Goal: Information Seeking & Learning: Learn about a topic

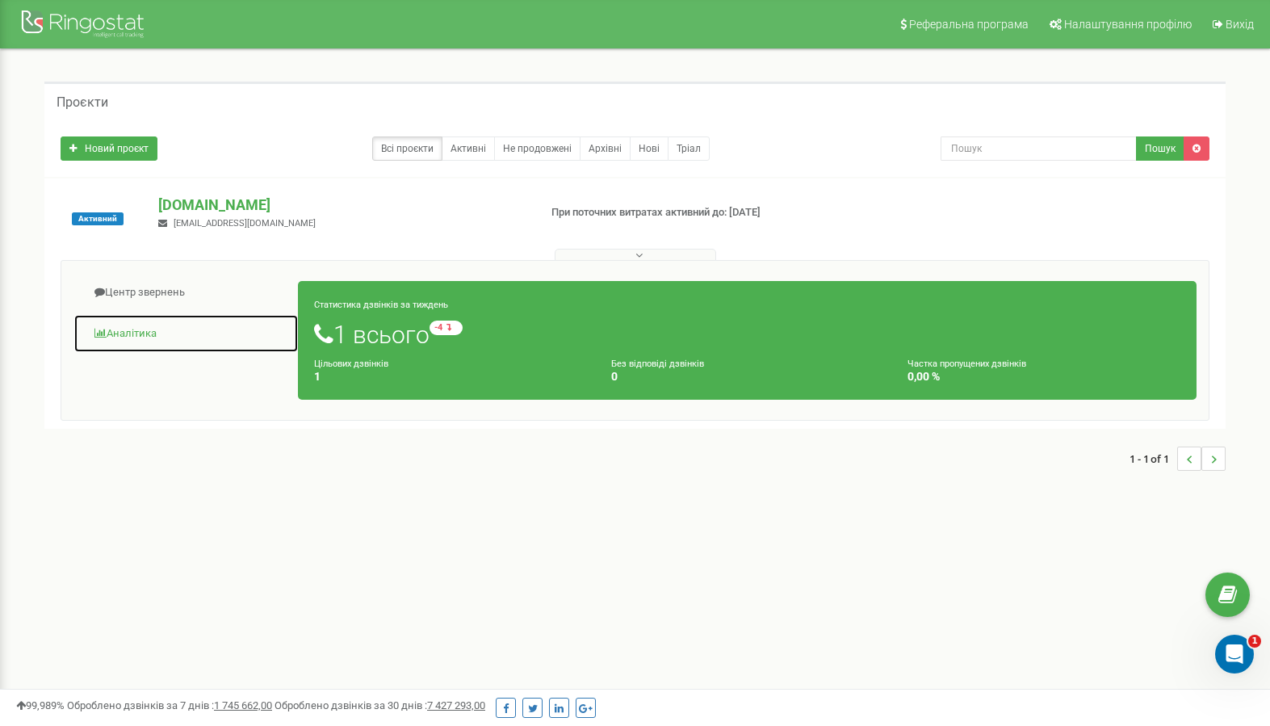
click at [142, 325] on link "Аналiтика" at bounding box center [185, 334] width 225 height 40
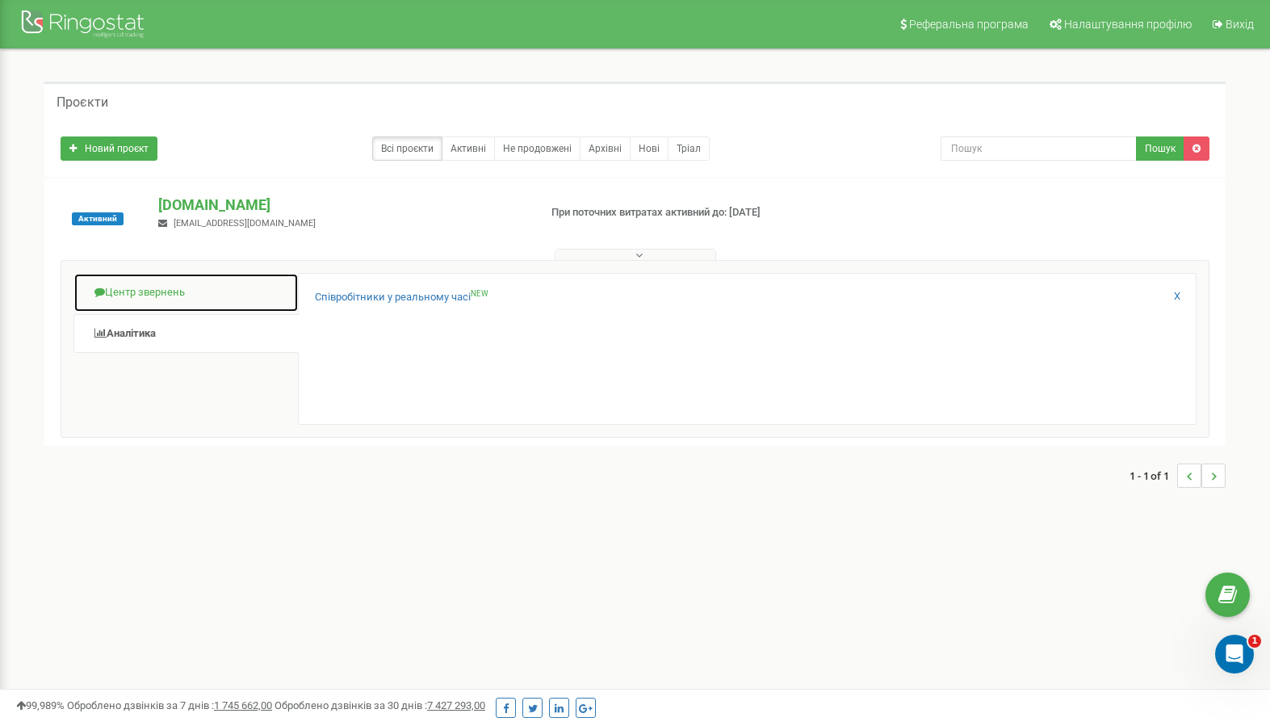
click at [149, 288] on link "Центр звернень" at bounding box center [185, 293] width 225 height 40
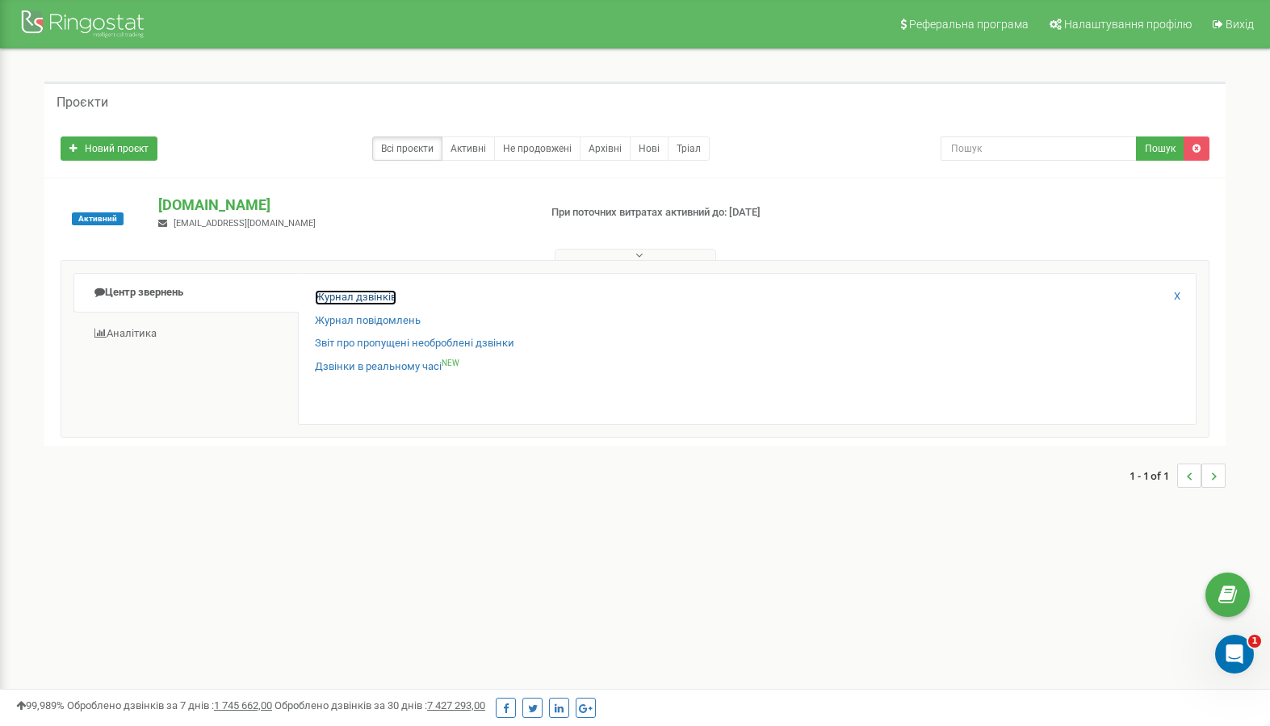
click at [369, 293] on link "Журнал дзвінків" at bounding box center [356, 297] width 82 height 15
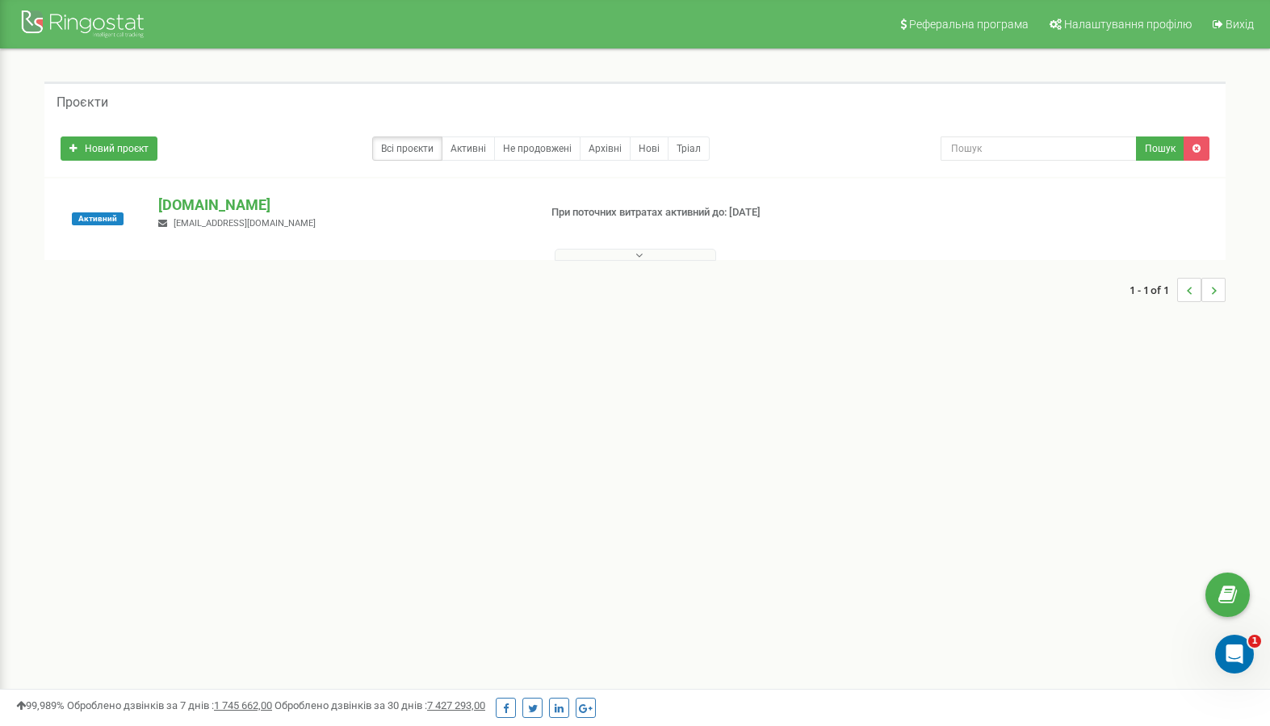
click at [658, 250] on button at bounding box center [636, 255] width 162 height 12
click at [636, 255] on icon at bounding box center [639, 255] width 7 height 11
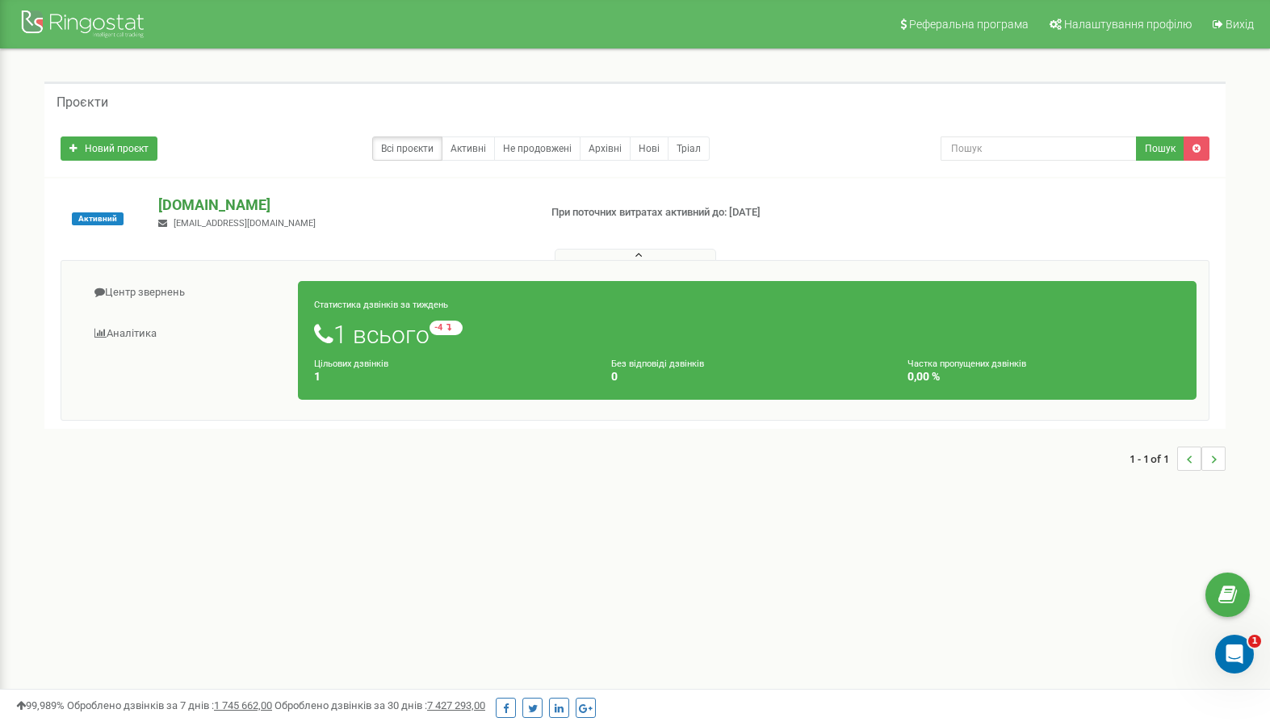
click at [220, 201] on p "[DOMAIN_NAME]" at bounding box center [341, 205] width 367 height 21
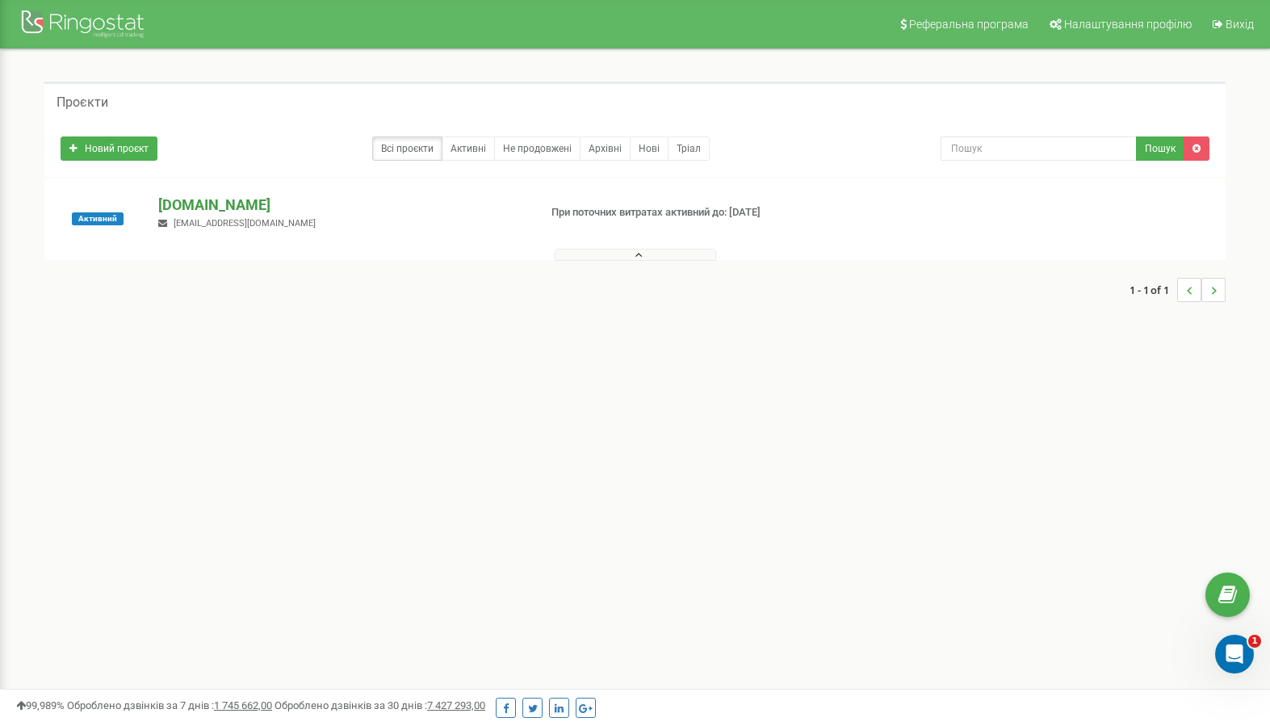
click at [206, 207] on p "[DOMAIN_NAME]" at bounding box center [341, 205] width 367 height 21
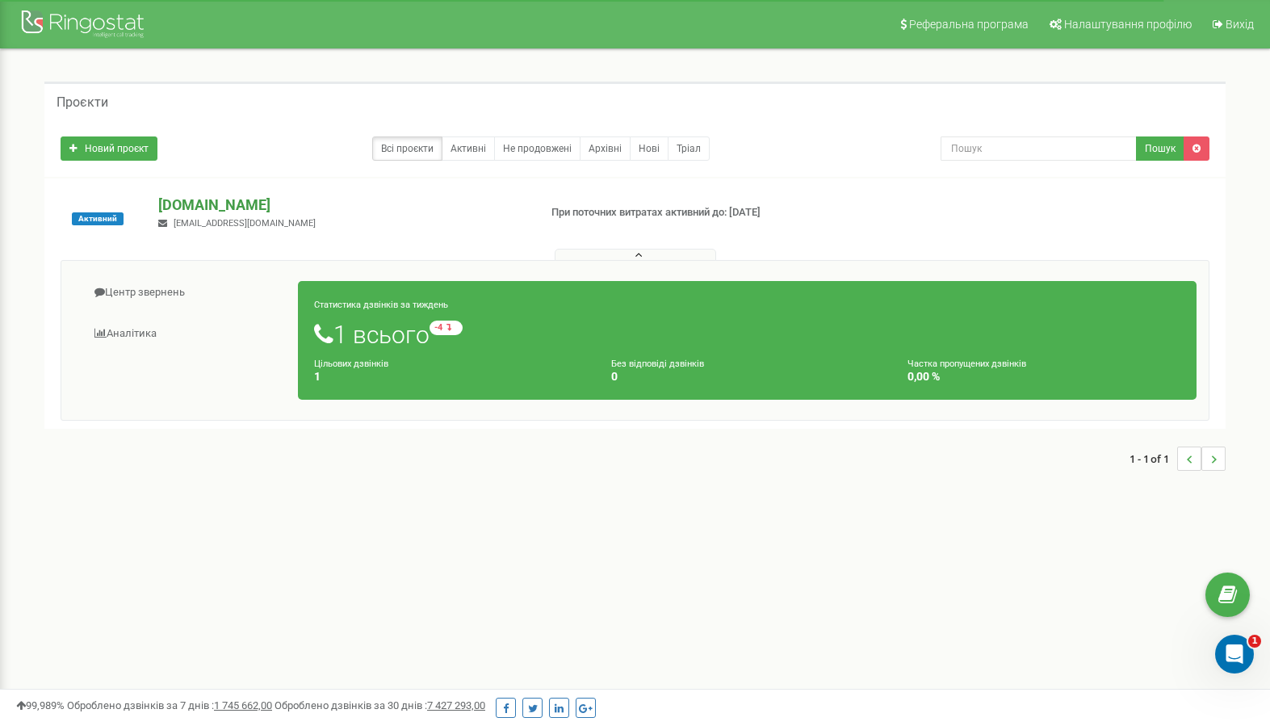
click at [226, 204] on p "[DOMAIN_NAME]" at bounding box center [341, 205] width 367 height 21
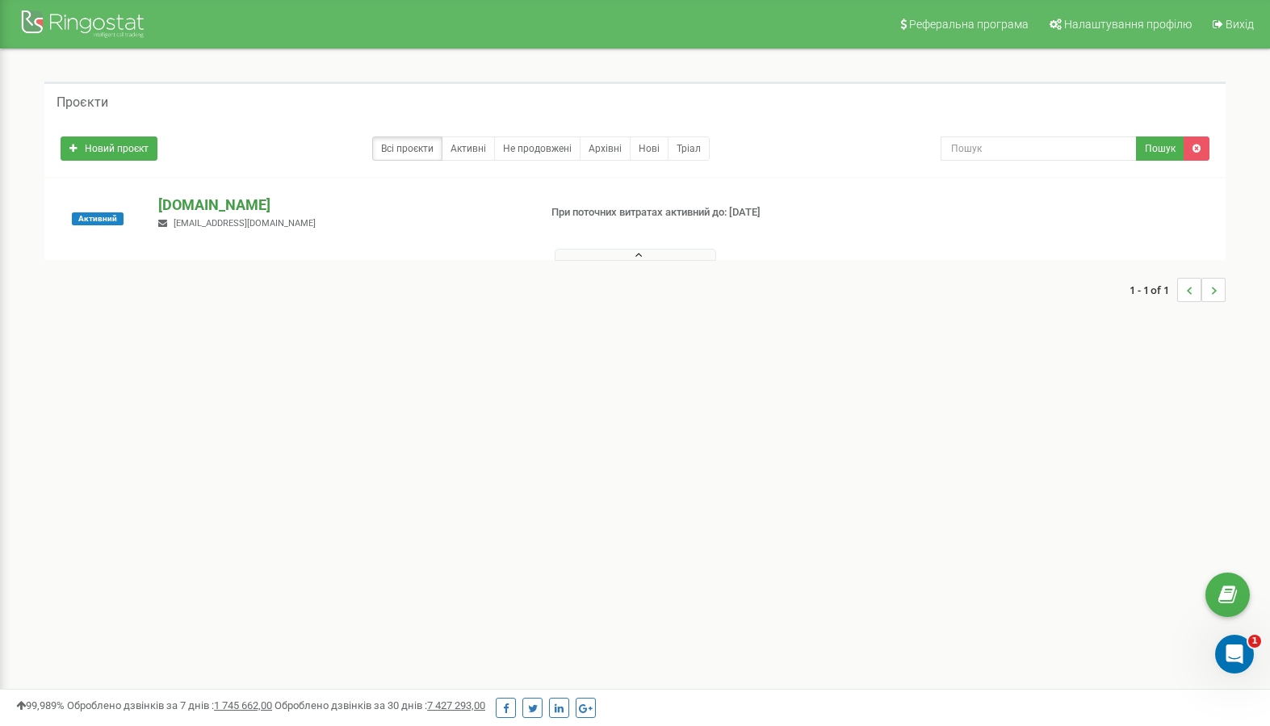
click at [226, 204] on p "[DOMAIN_NAME]" at bounding box center [341, 205] width 367 height 21
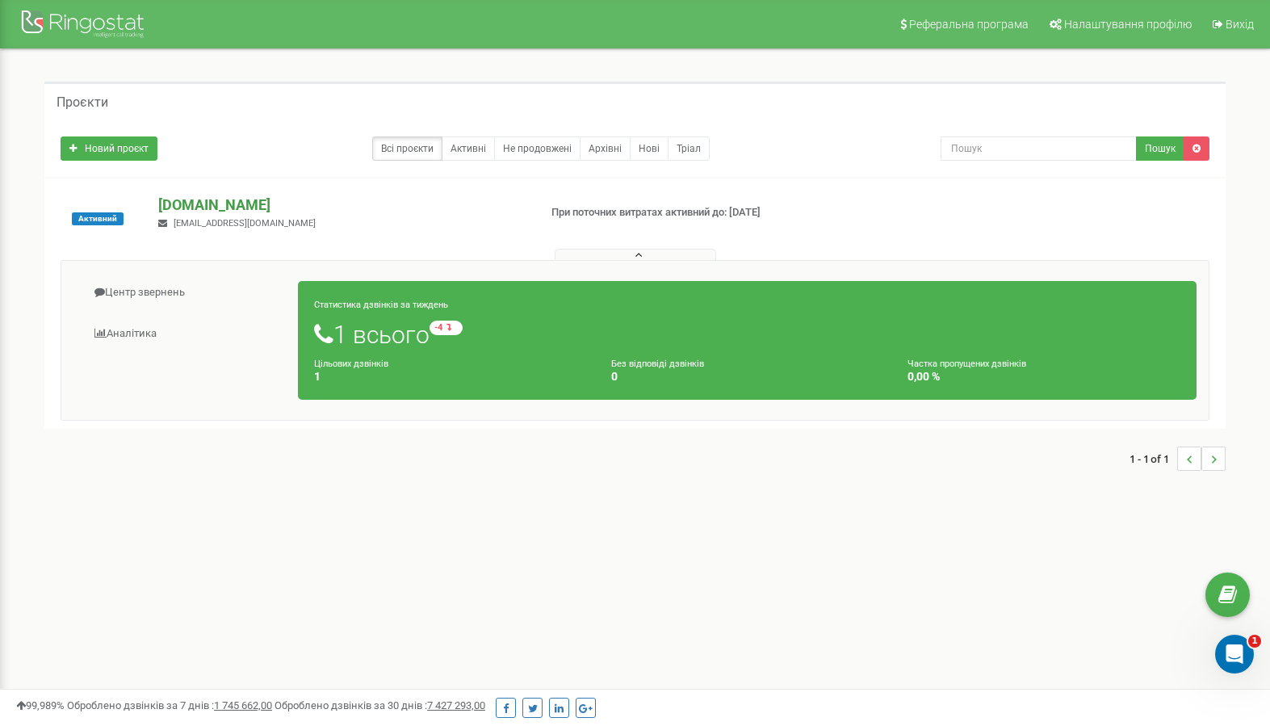
click at [191, 204] on p "[DOMAIN_NAME]" at bounding box center [341, 205] width 367 height 21
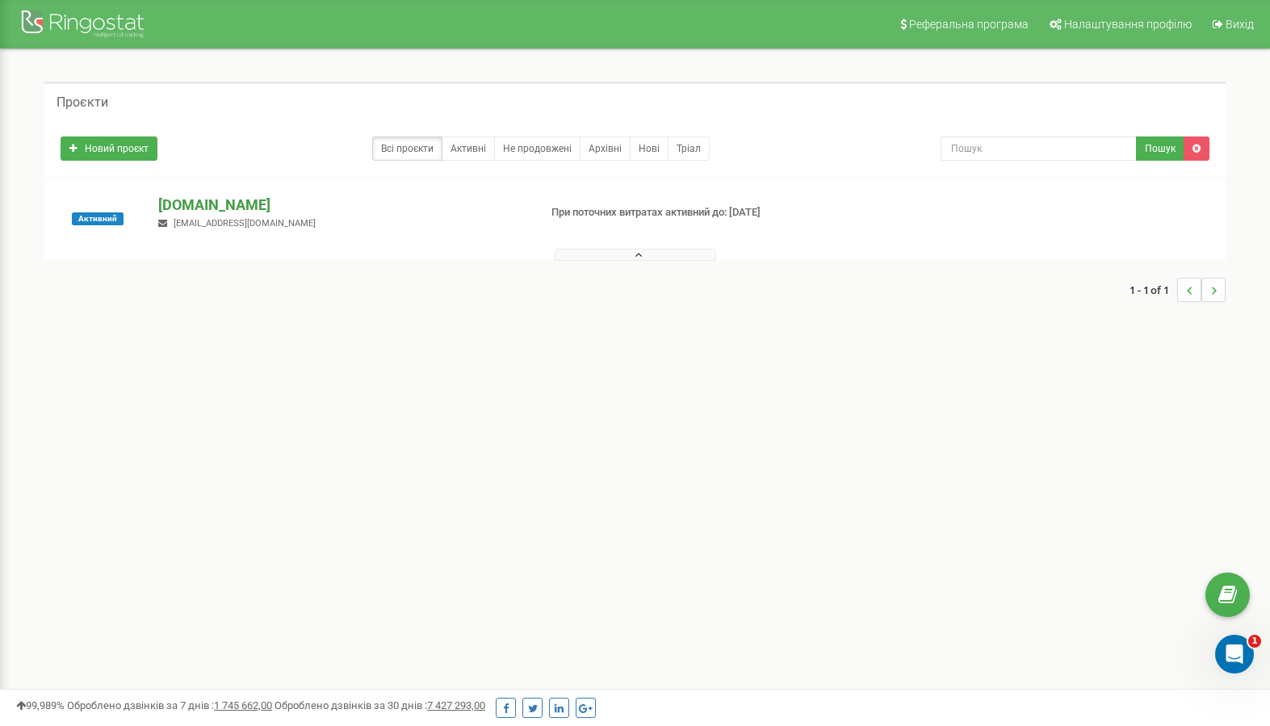
click at [191, 204] on p "[DOMAIN_NAME]" at bounding box center [341, 205] width 367 height 21
click at [232, 204] on p "[DOMAIN_NAME]" at bounding box center [341, 205] width 367 height 21
click at [611, 252] on button at bounding box center [636, 255] width 162 height 12
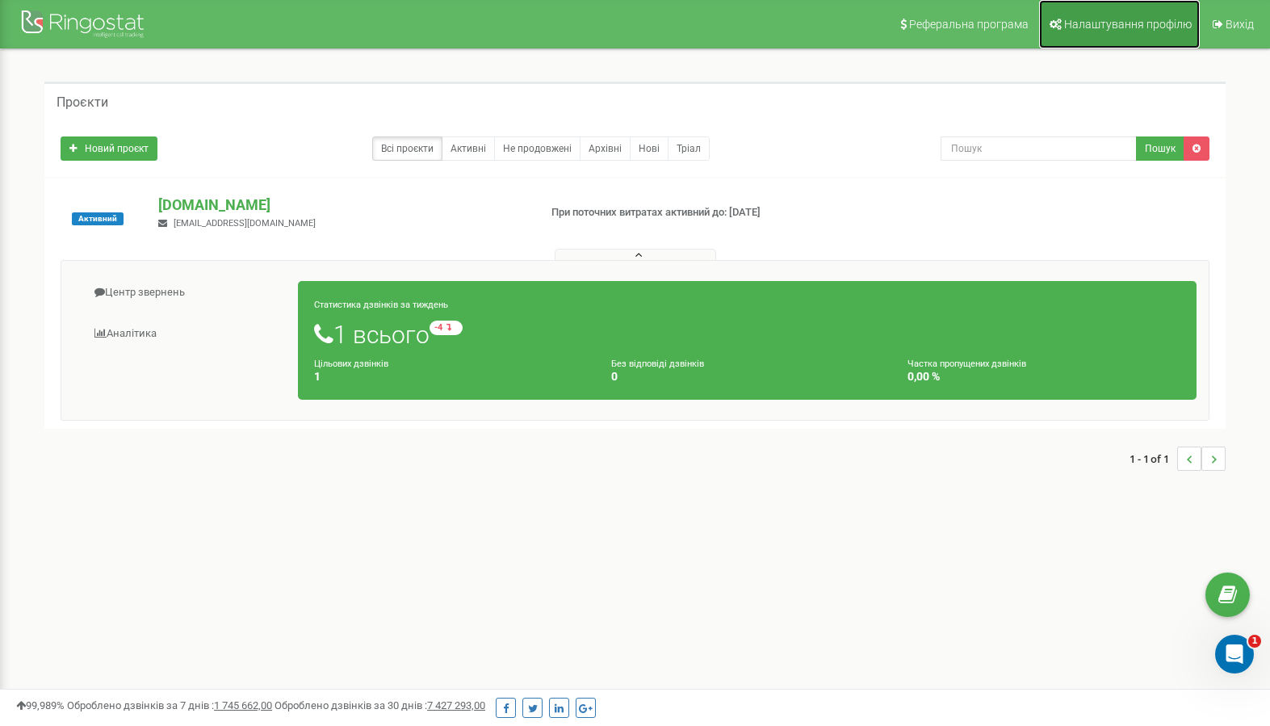
click at [1110, 24] on span "Налаштування профілю" at bounding box center [1128, 24] width 128 height 13
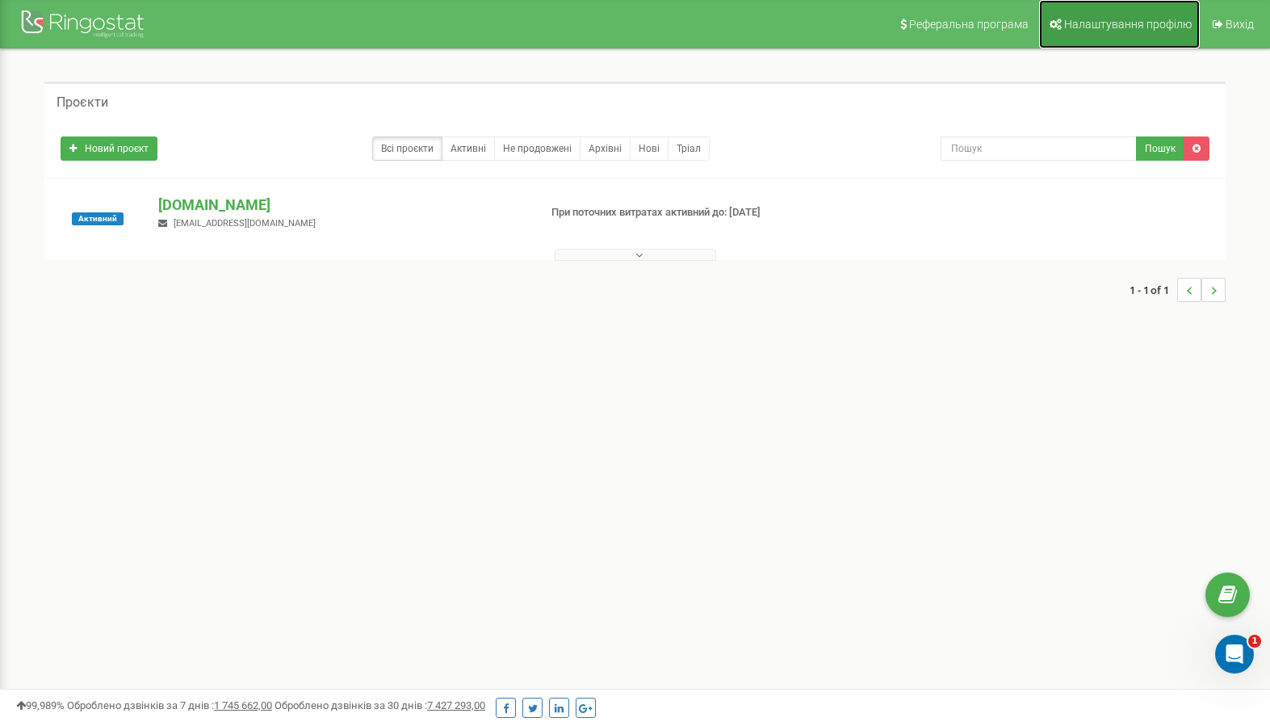
click at [1114, 22] on span "Налаштування профілю" at bounding box center [1128, 24] width 128 height 13
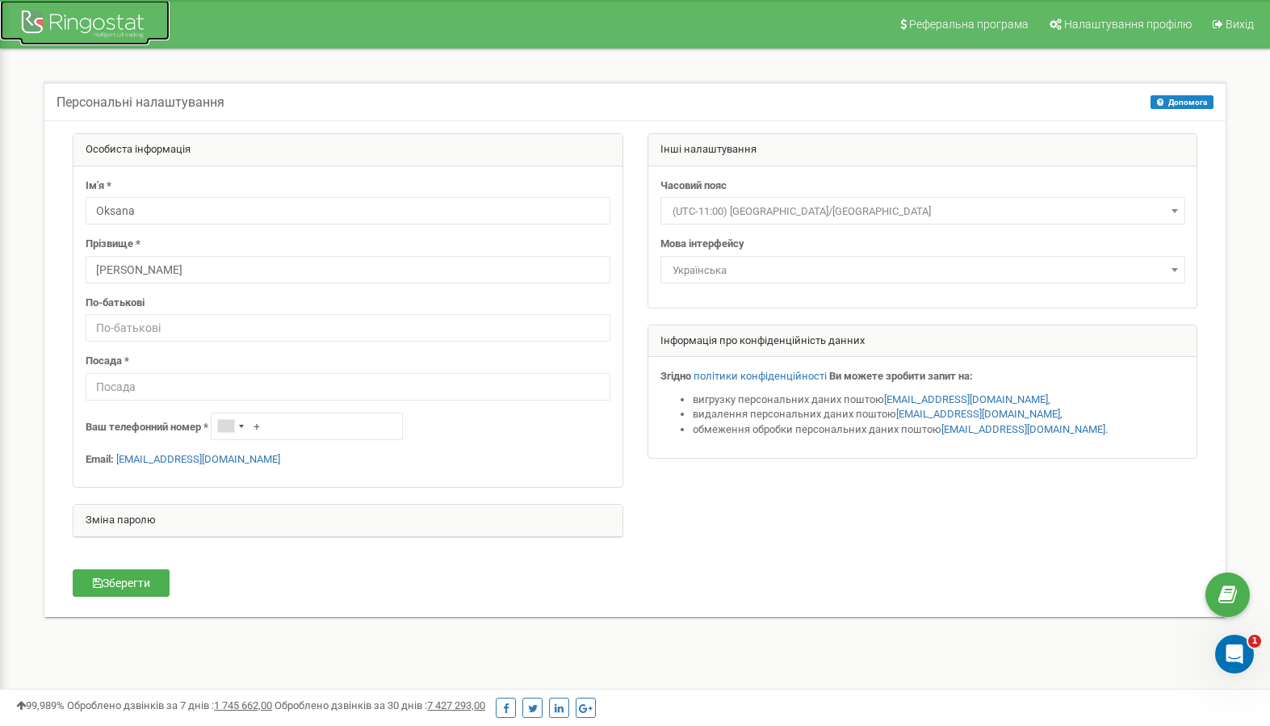
click at [94, 23] on div at bounding box center [84, 25] width 129 height 39
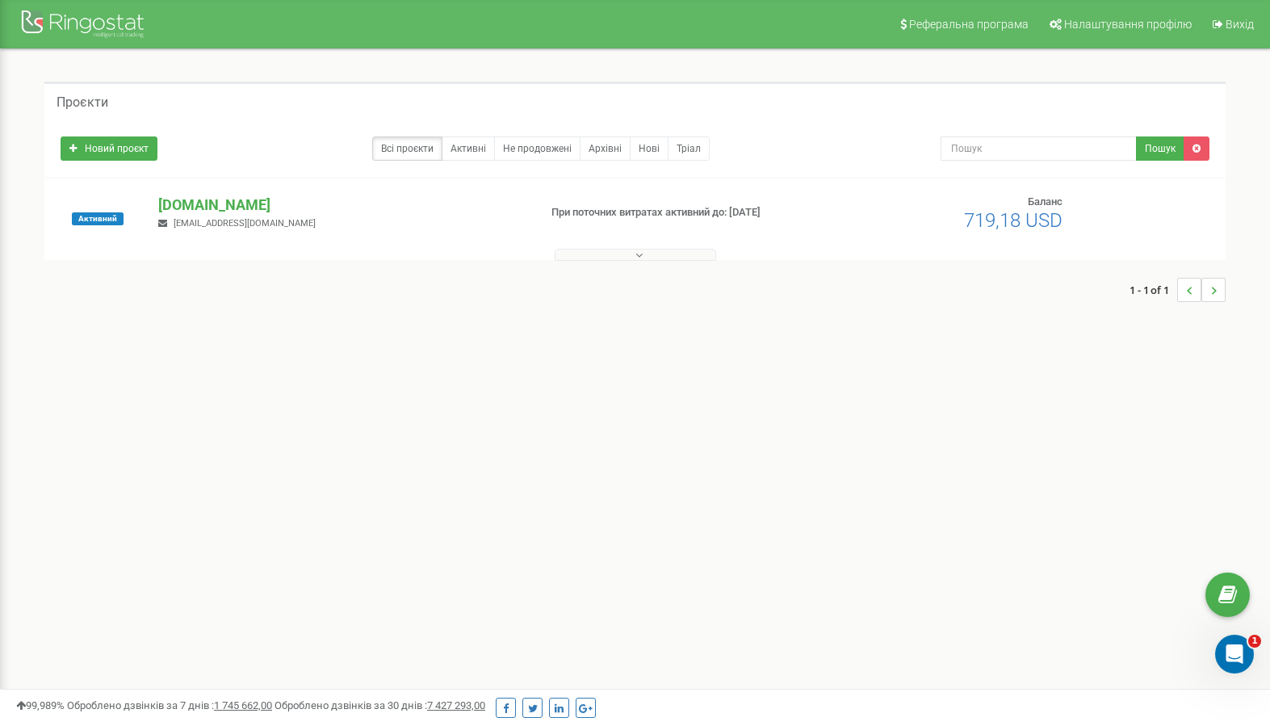
click at [636, 256] on icon at bounding box center [639, 255] width 7 height 11
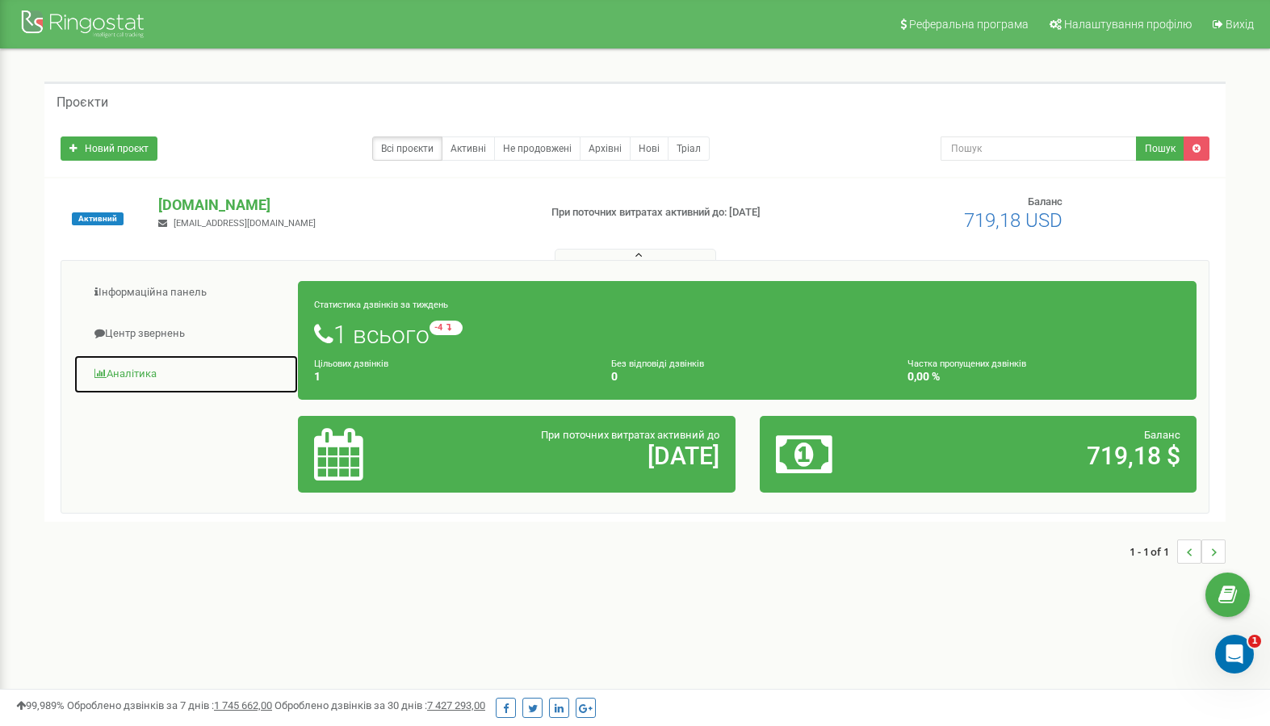
click at [139, 374] on link "Аналiтика" at bounding box center [185, 375] width 225 height 40
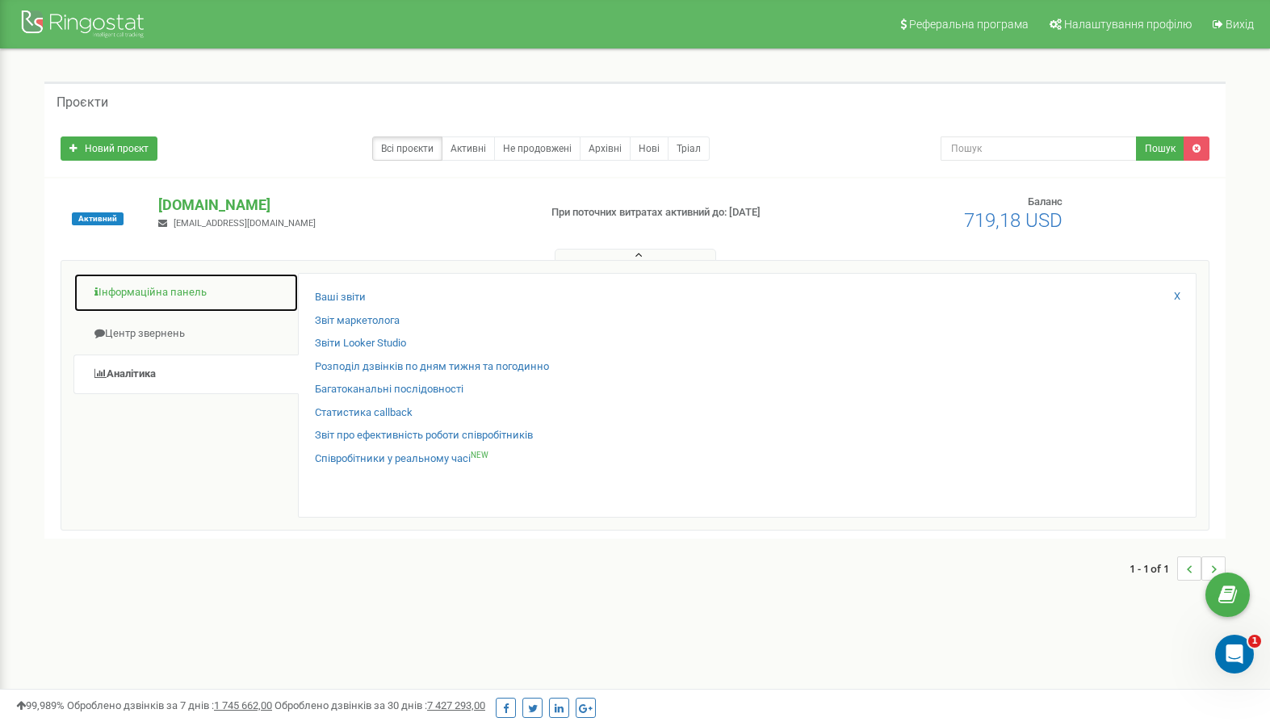
click at [153, 291] on link "Інформаційна панель" at bounding box center [185, 293] width 225 height 40
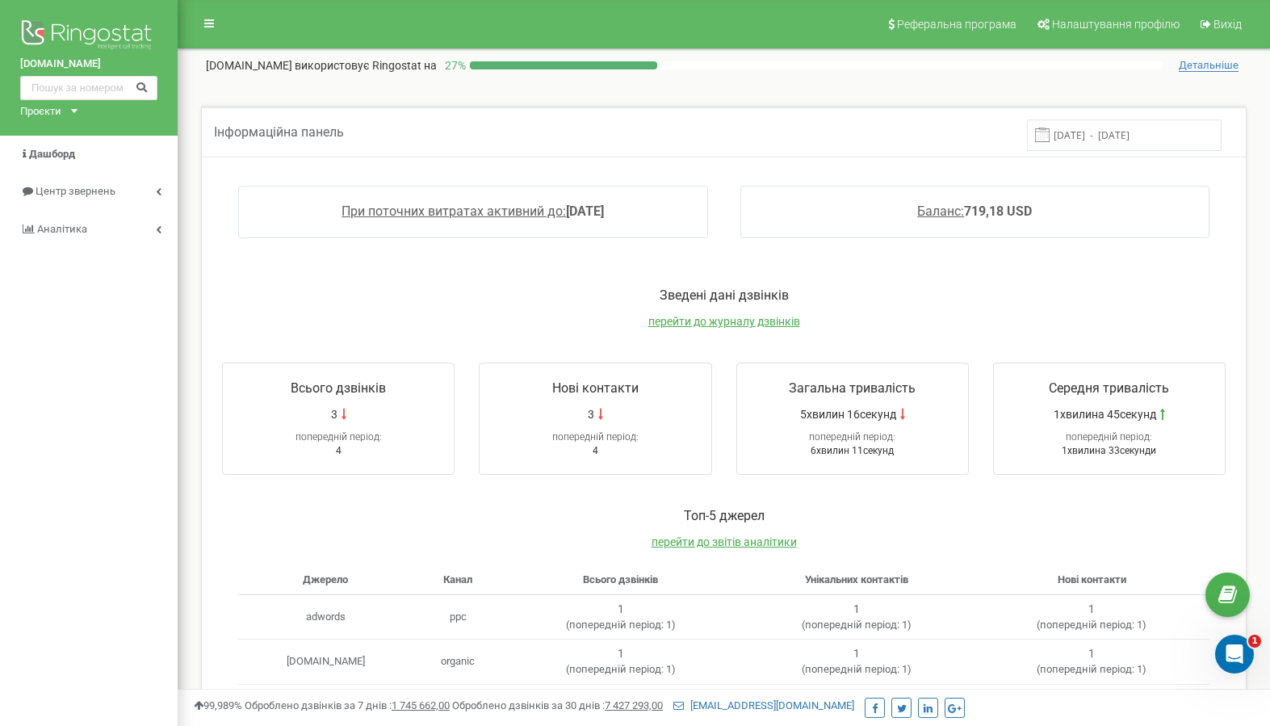
click at [1205, 65] on span "Детальніше" at bounding box center [1209, 65] width 60 height 13
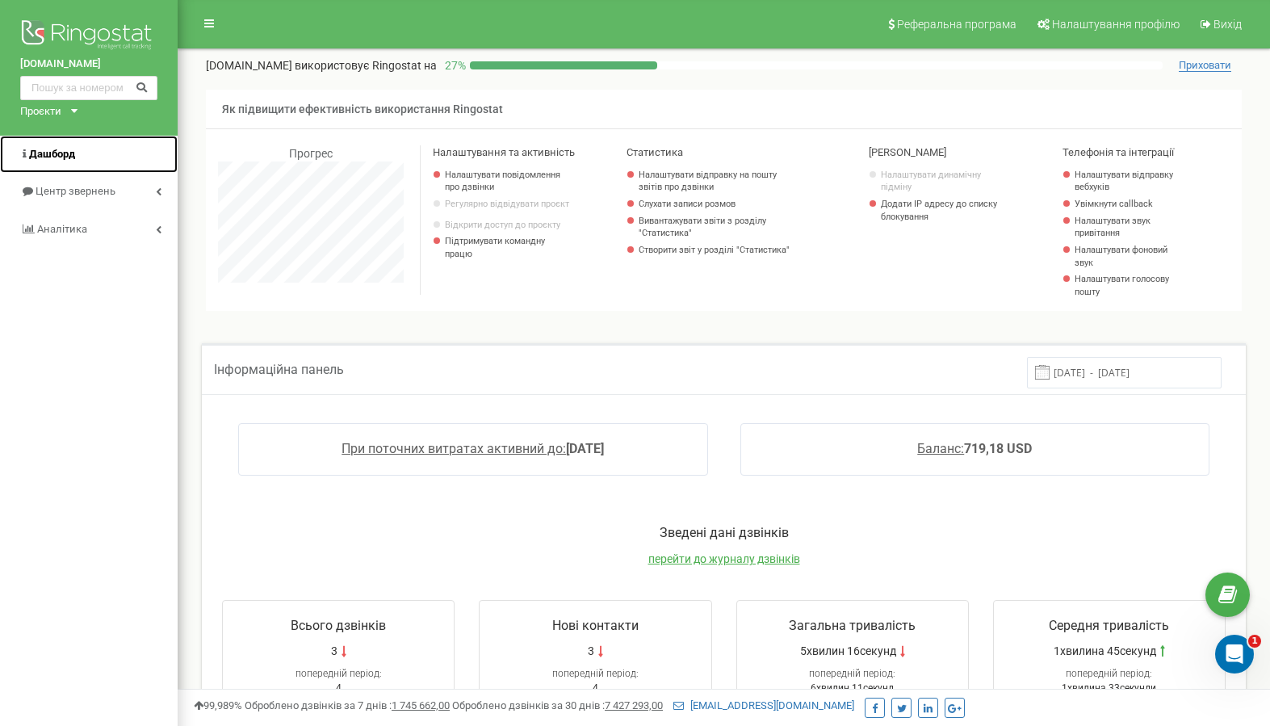
click at [86, 155] on link "Дашборд" at bounding box center [89, 155] width 178 height 38
click at [67, 195] on span "Центр звернень" at bounding box center [75, 191] width 78 height 12
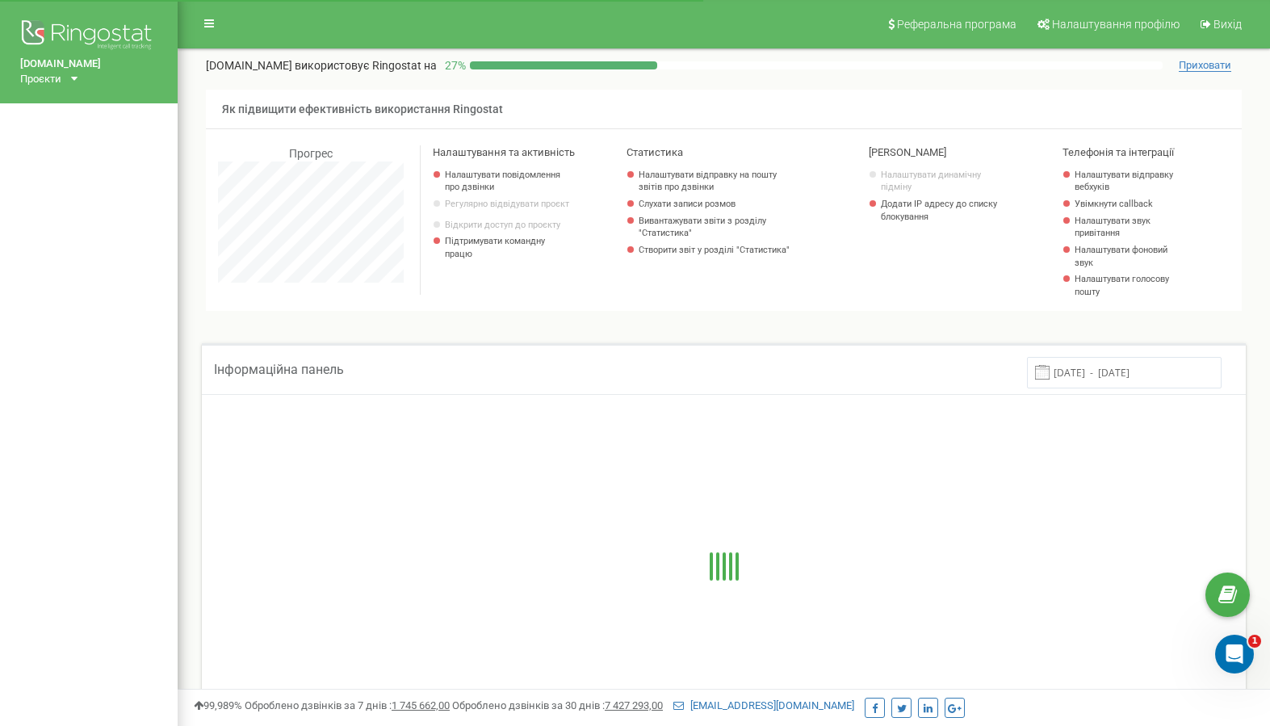
scroll to position [969, 1093]
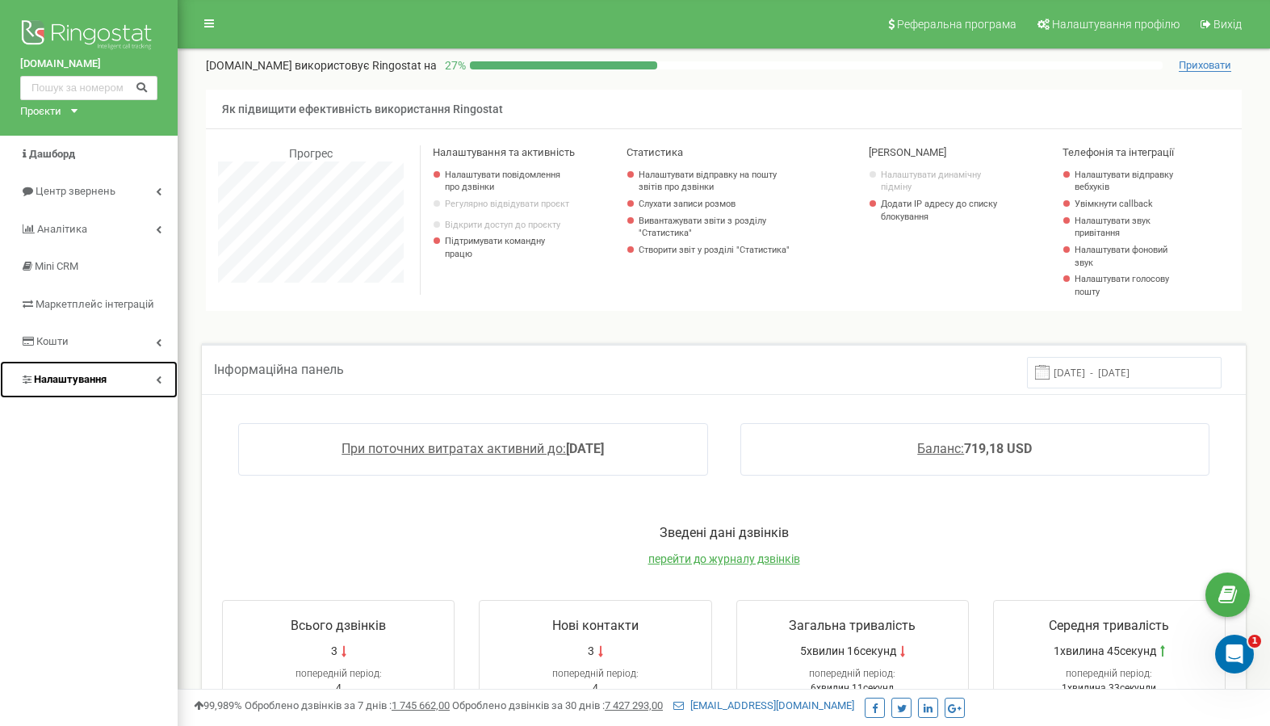
click at [78, 372] on span "Налаштування" at bounding box center [63, 379] width 86 height 15
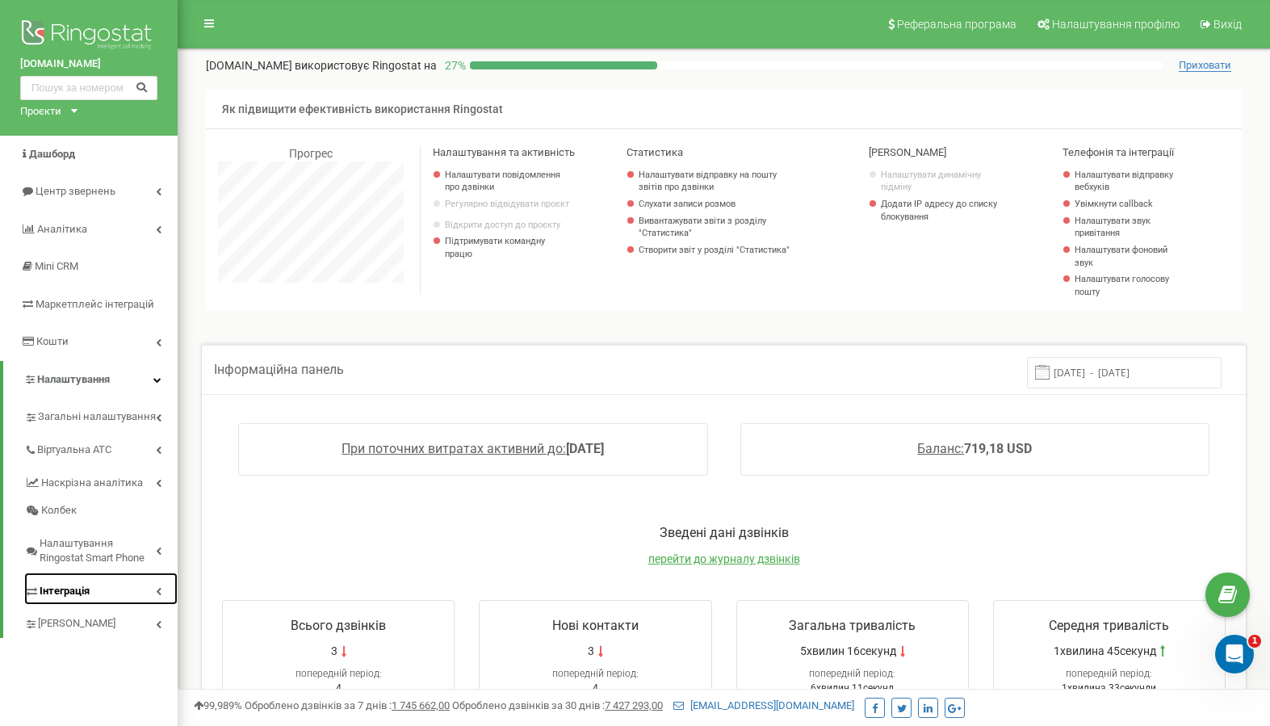
click at [82, 590] on span "Інтеграція" at bounding box center [65, 591] width 50 height 15
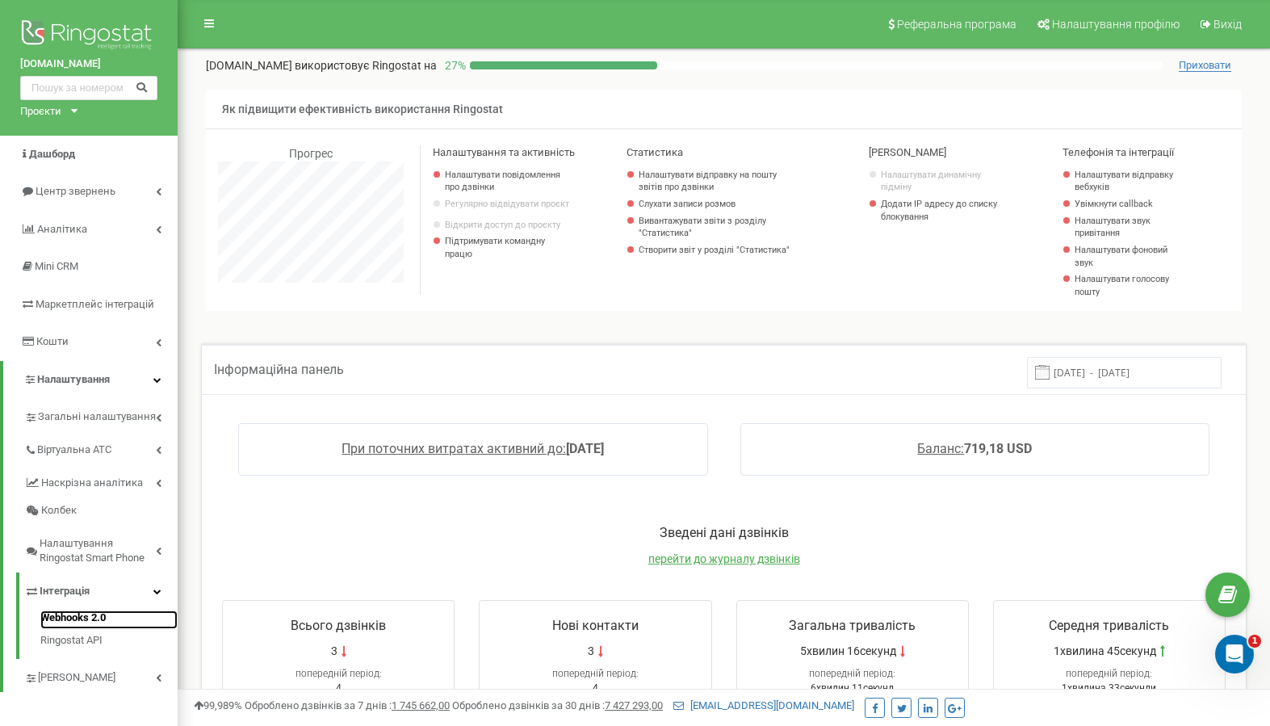
click at [89, 612] on link "Webhooks 2.0" at bounding box center [108, 620] width 137 height 19
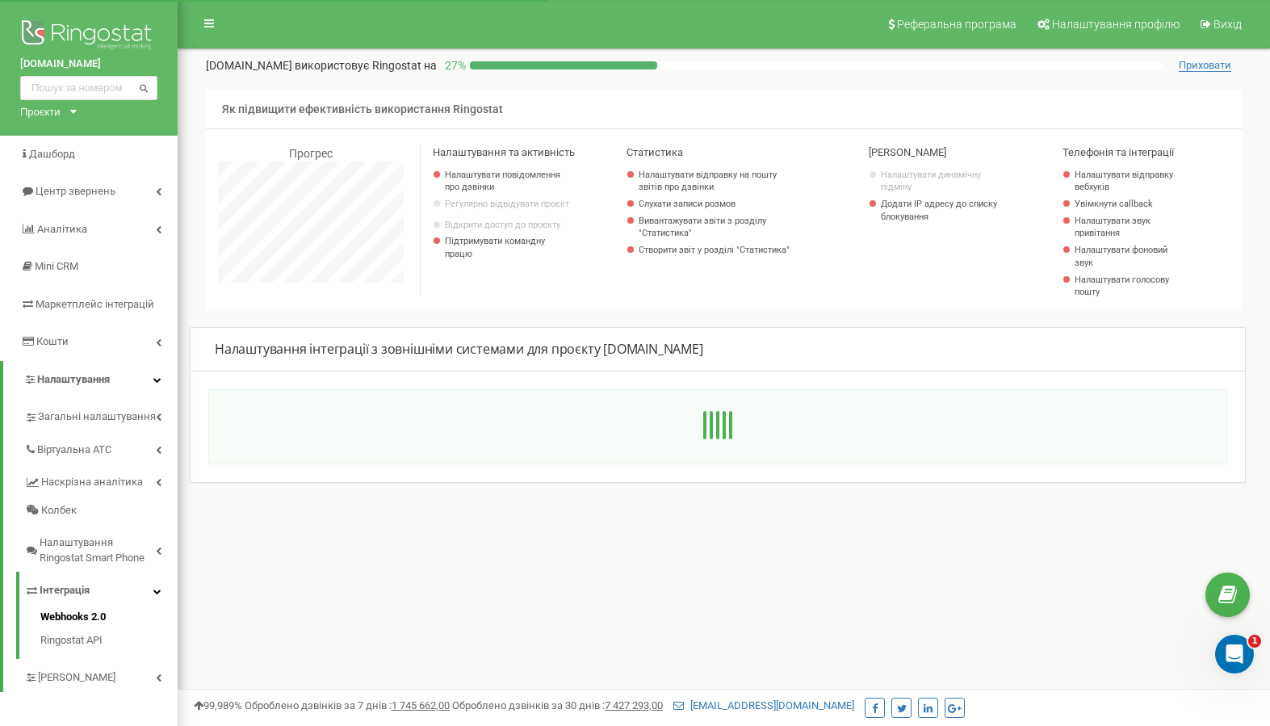
scroll to position [969, 1093]
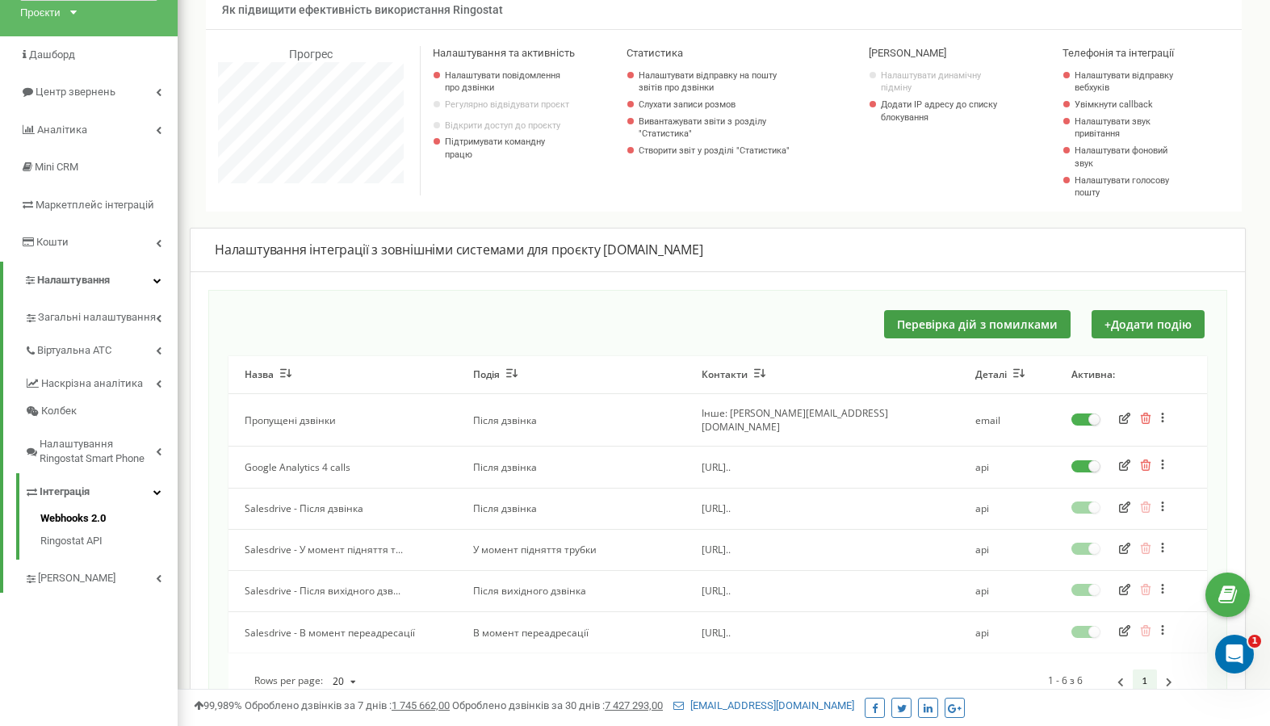
scroll to position [102, 0]
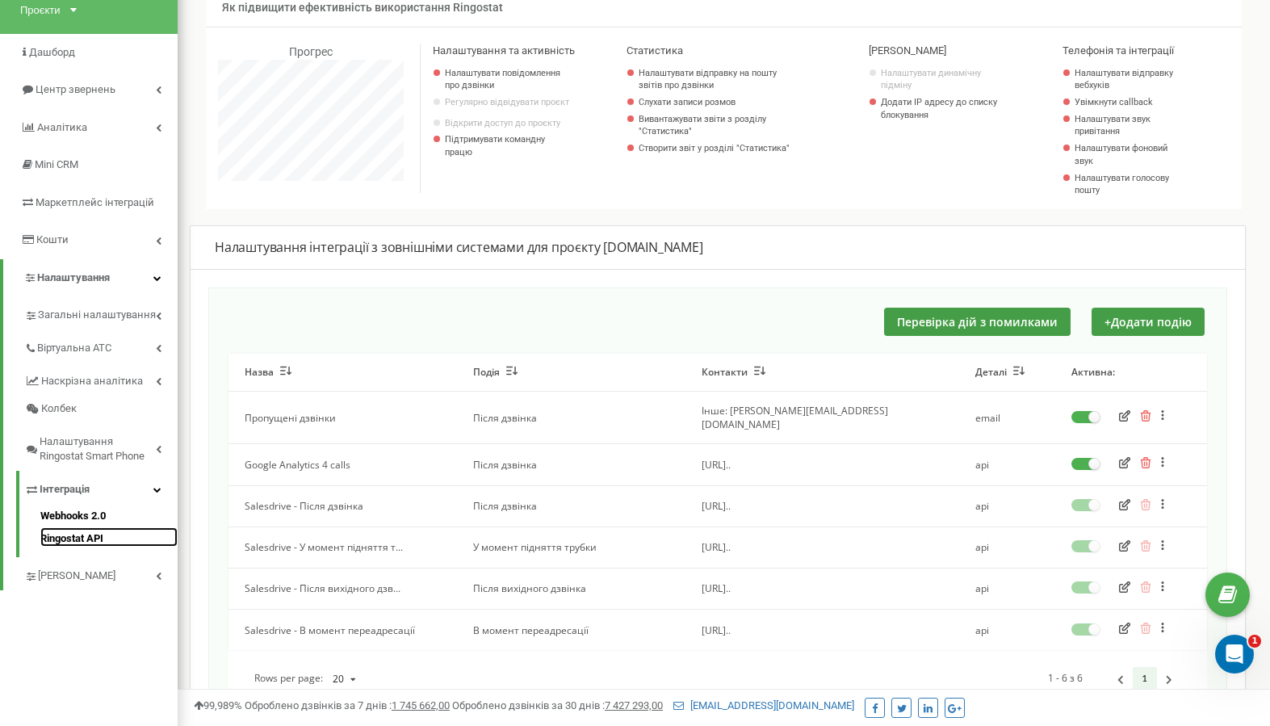
click at [76, 544] on link "Ringostat API" at bounding box center [108, 536] width 137 height 19
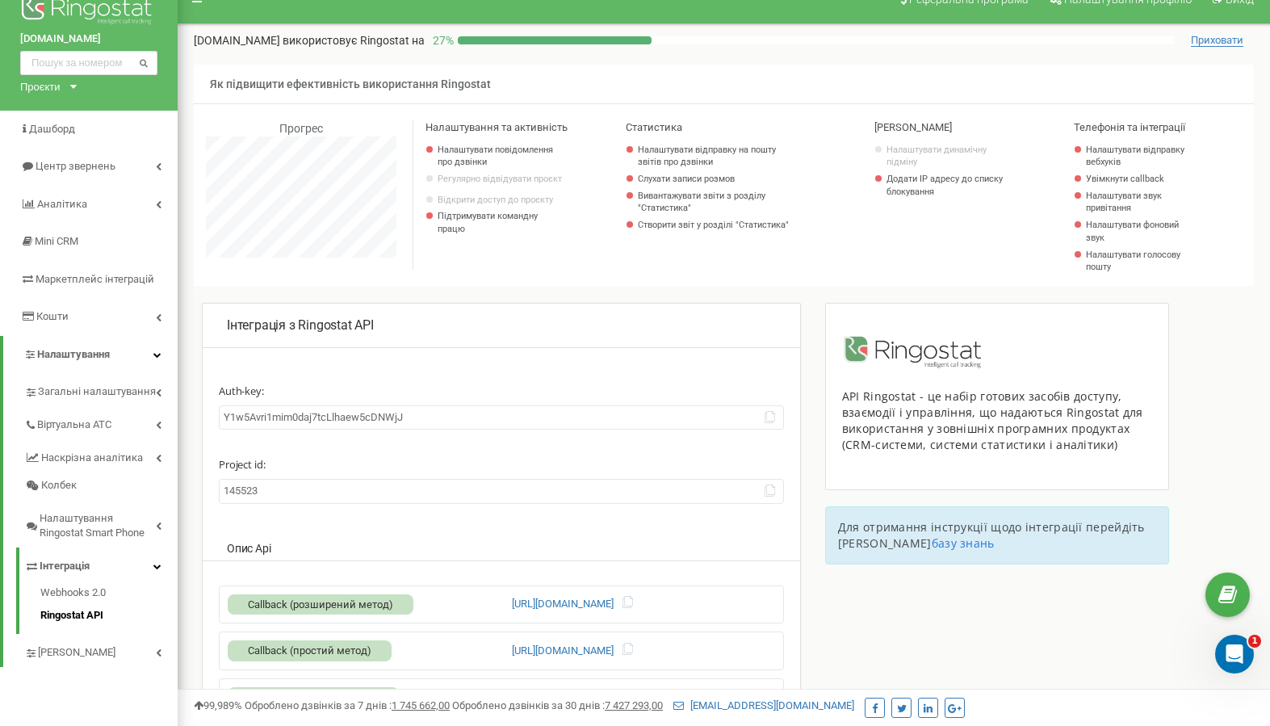
scroll to position [5, 0]
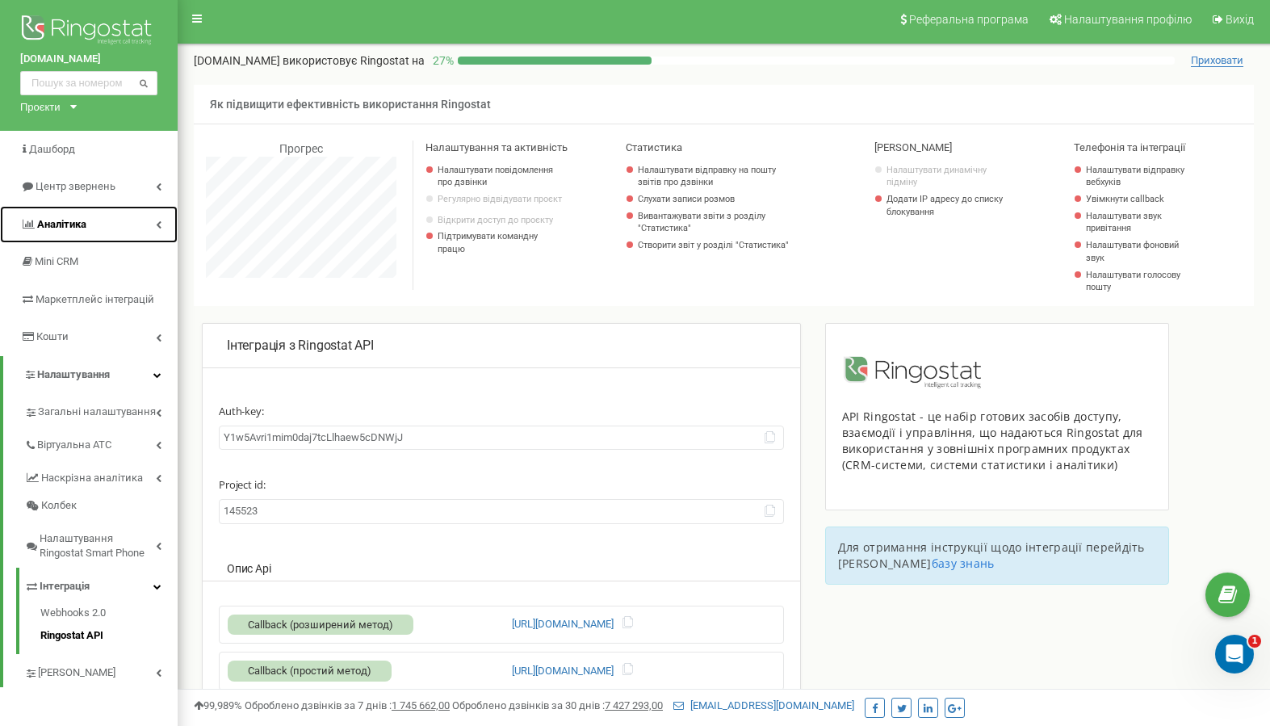
click at [69, 225] on span "Аналiтика" at bounding box center [61, 224] width 49 height 12
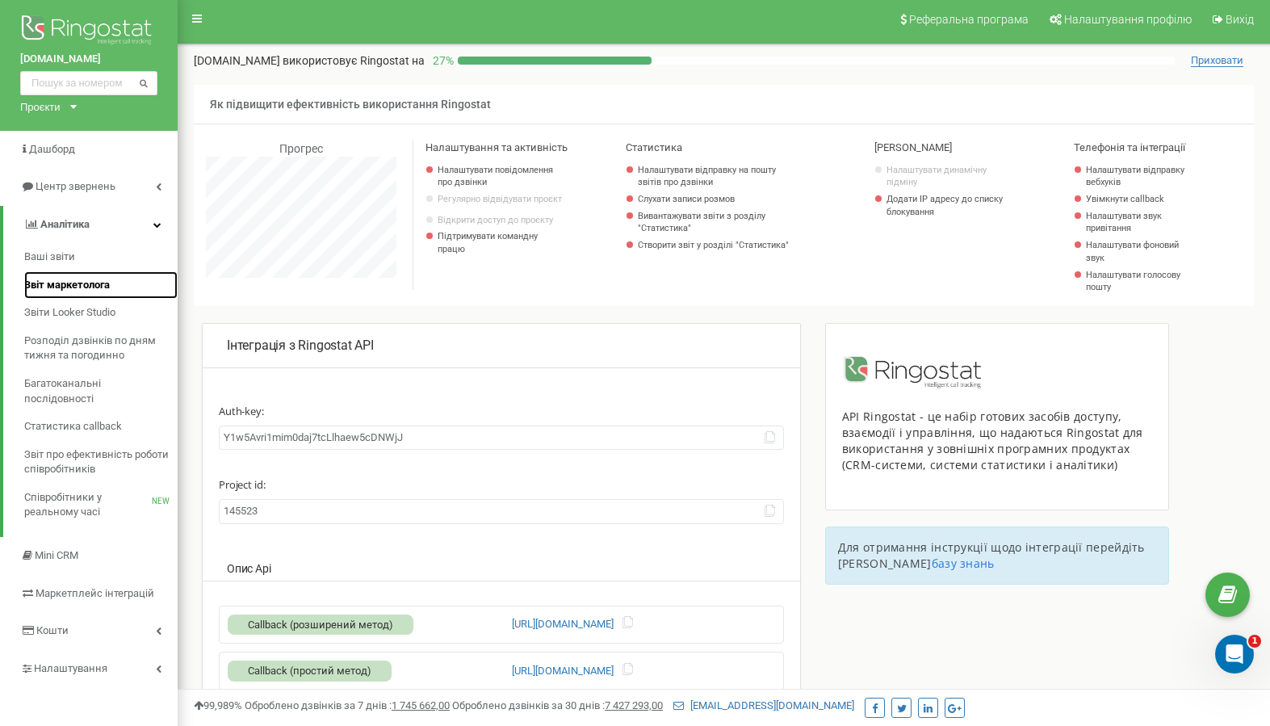
click at [76, 283] on span "Звіт маркетолога" at bounding box center [67, 285] width 86 height 15
click at [86, 280] on span "Звіт маркетолога" at bounding box center [67, 285] width 86 height 15
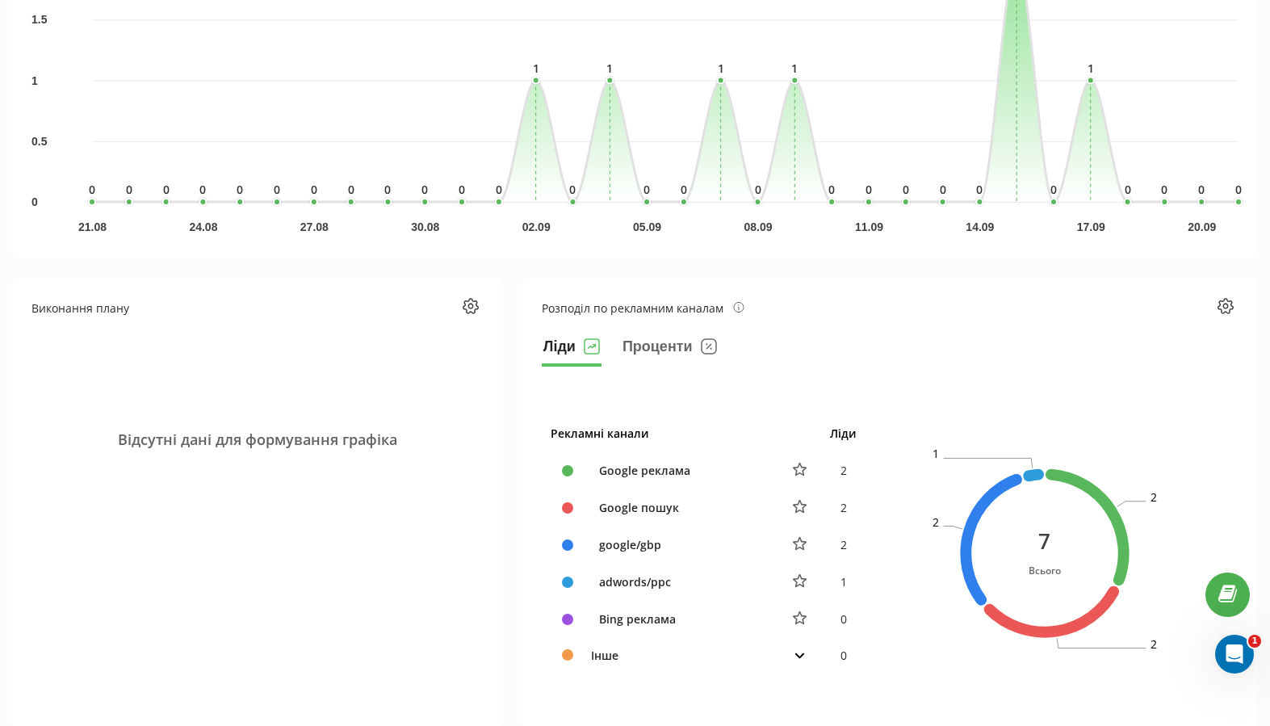
scroll to position [426, 0]
drag, startPoint x: 854, startPoint y: 541, endPoint x: 827, endPoint y: 541, distance: 27.5
click at [827, 541] on td "2" at bounding box center [843, 544] width 44 height 37
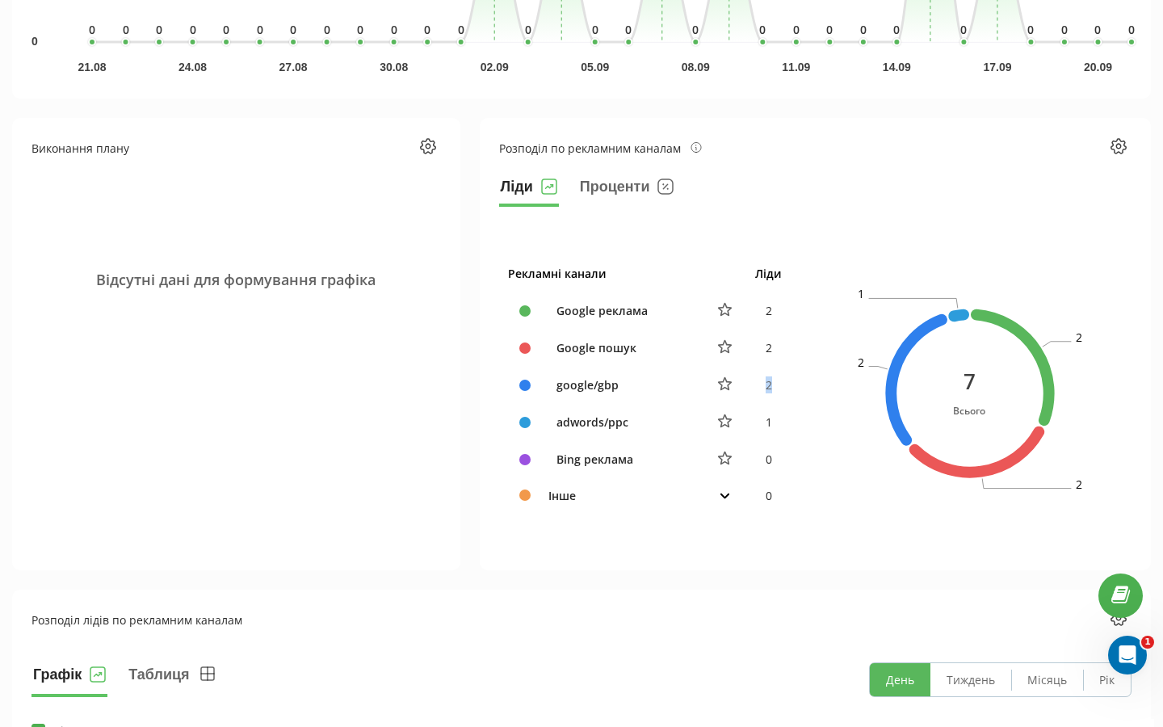
scroll to position [601, 0]
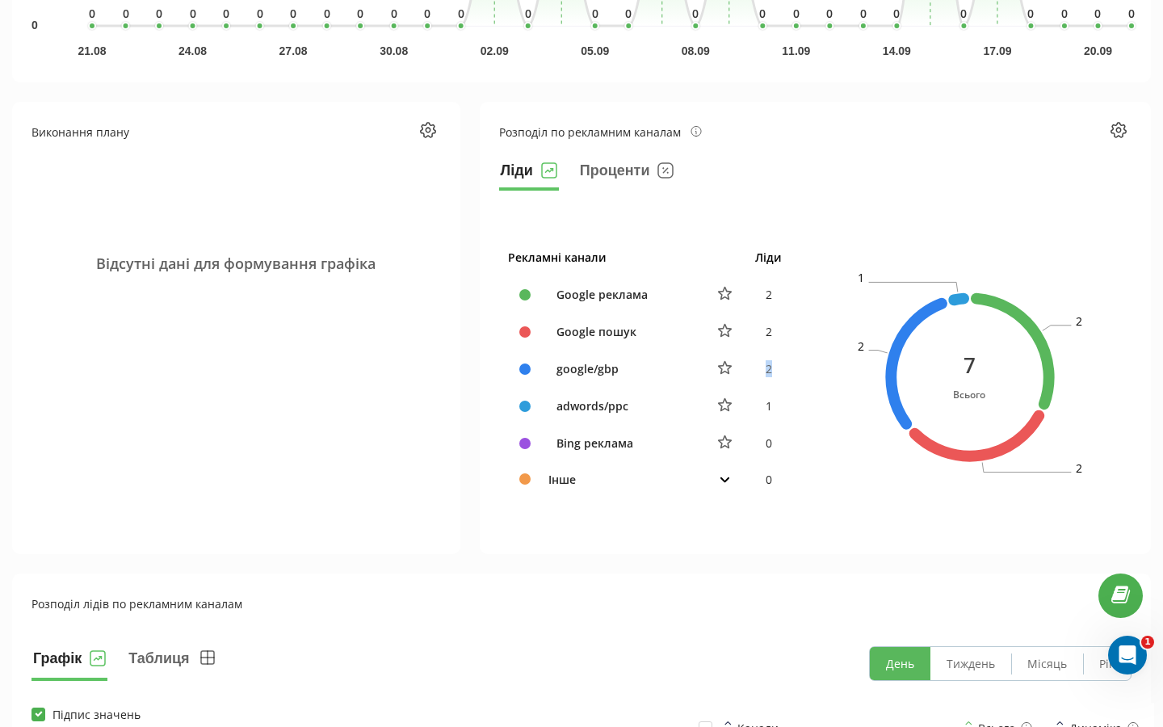
click at [730, 477] on icon at bounding box center [725, 479] width 10 height 6
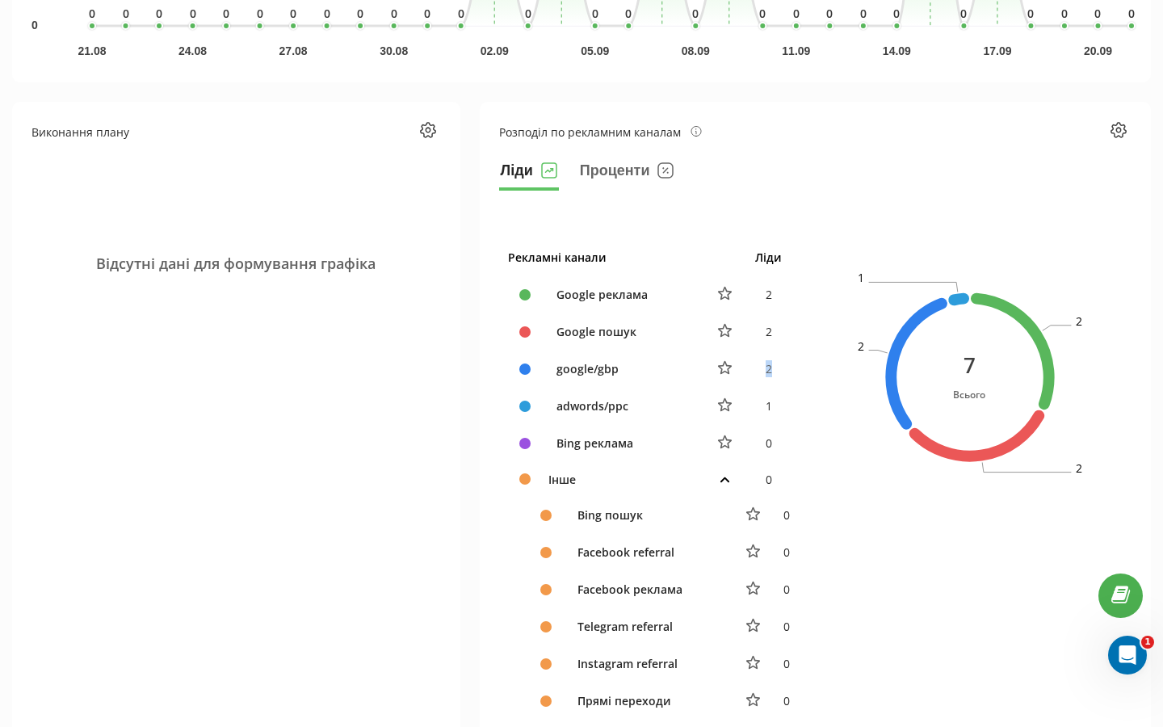
click at [730, 476] on icon at bounding box center [725, 479] width 10 height 6
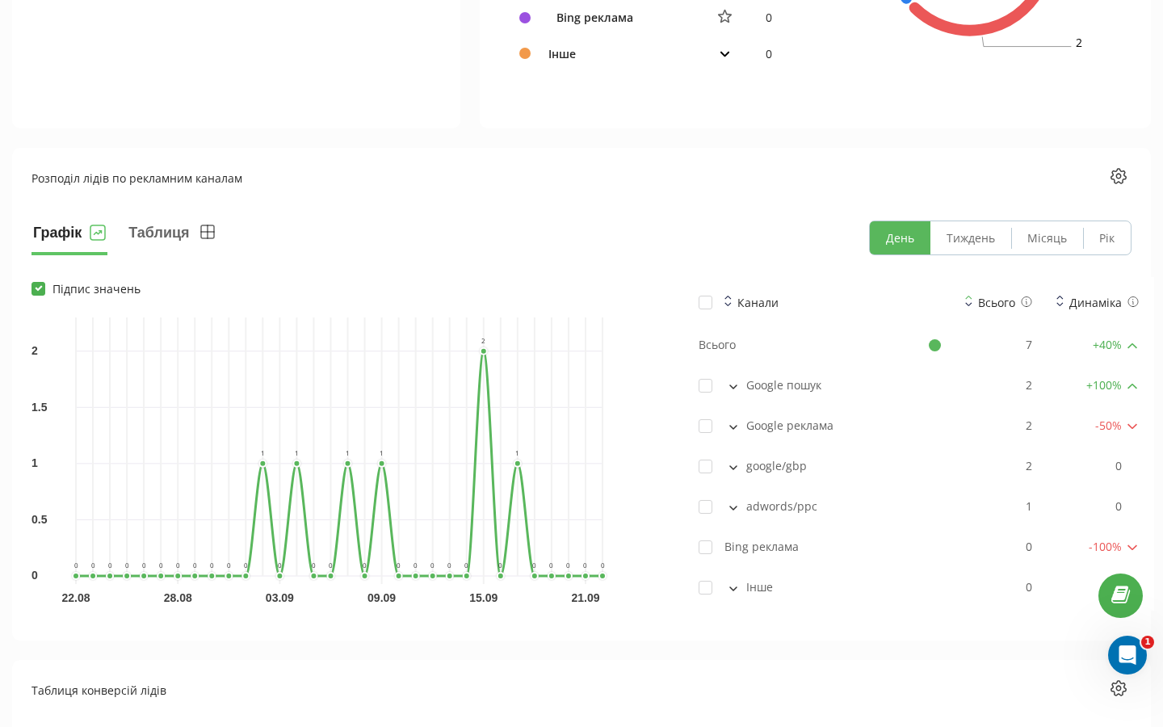
scroll to position [1047, 0]
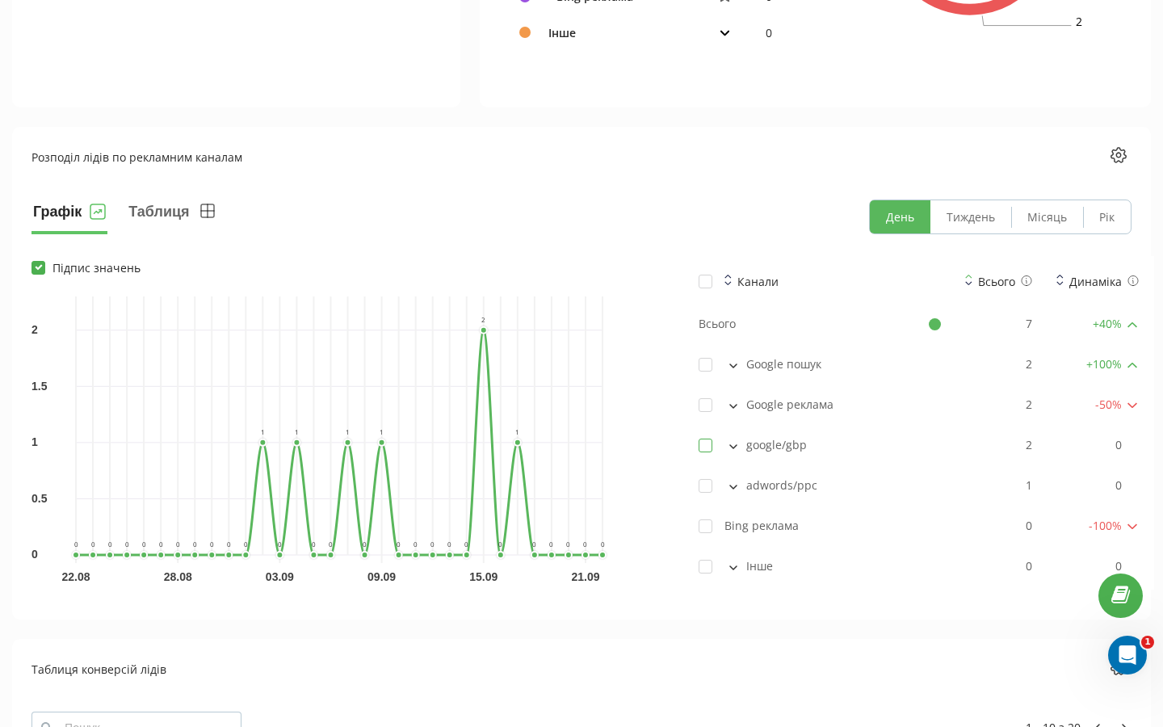
click at [706, 439] on label at bounding box center [706, 439] width 14 height 0
checkbox input "true"
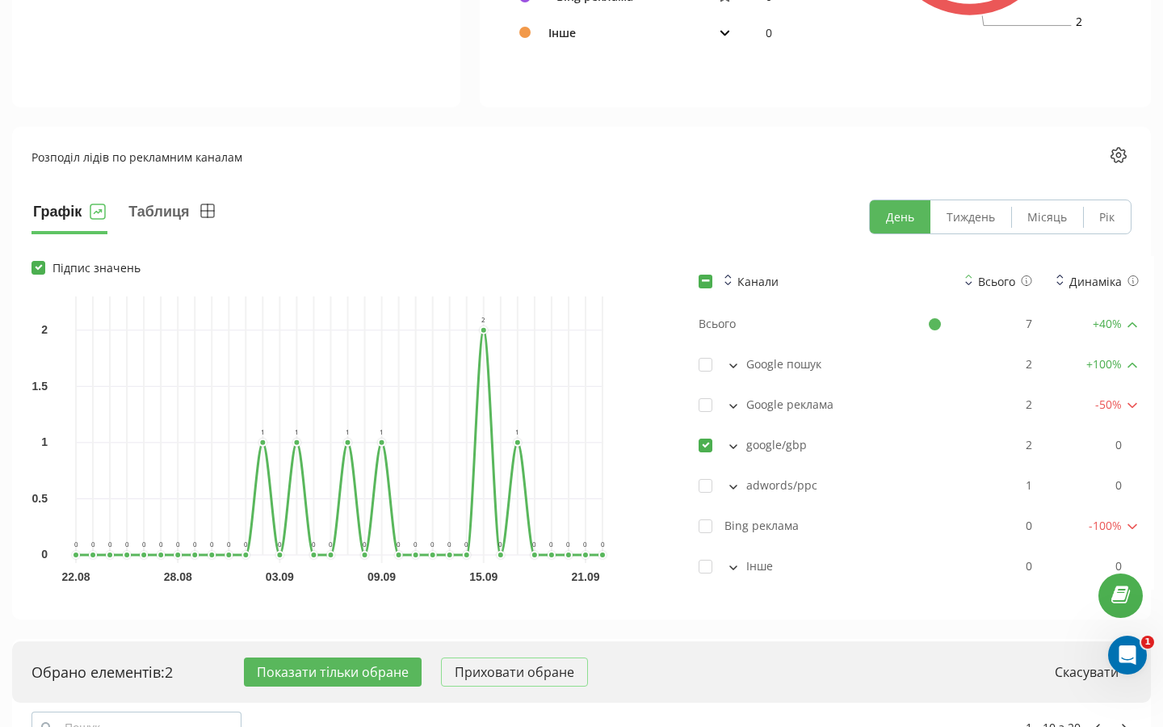
click at [329, 665] on button "Показати тільки обране" at bounding box center [333, 671] width 178 height 29
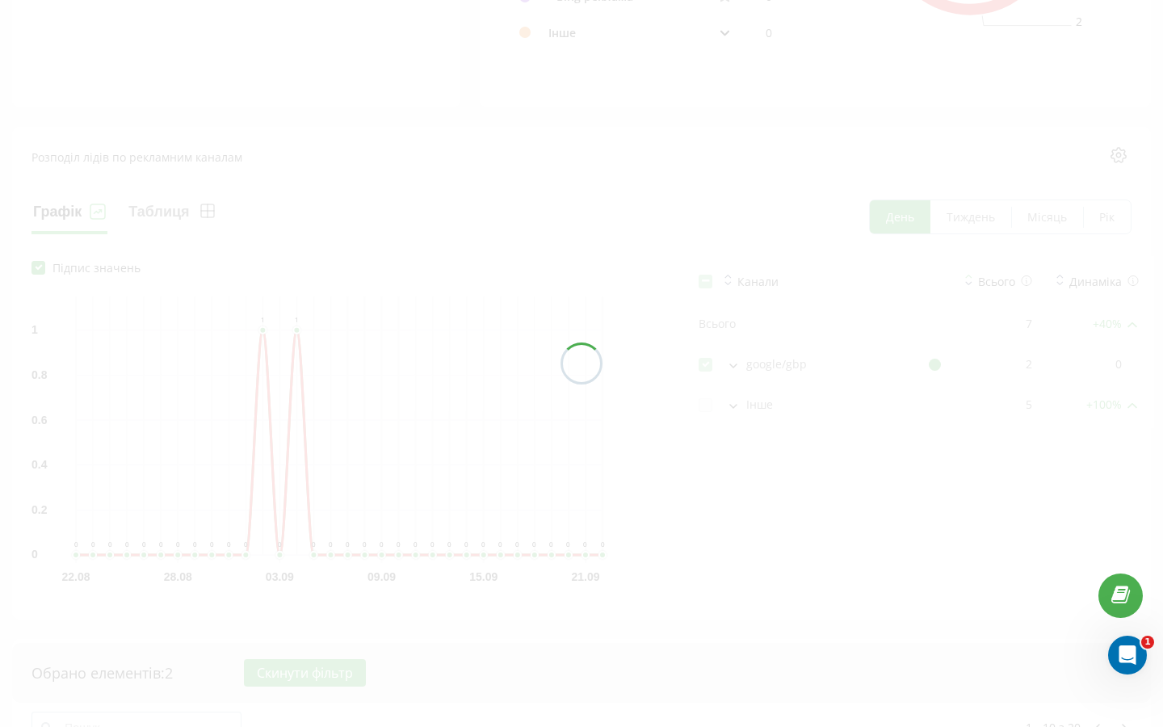
checkbox input "true"
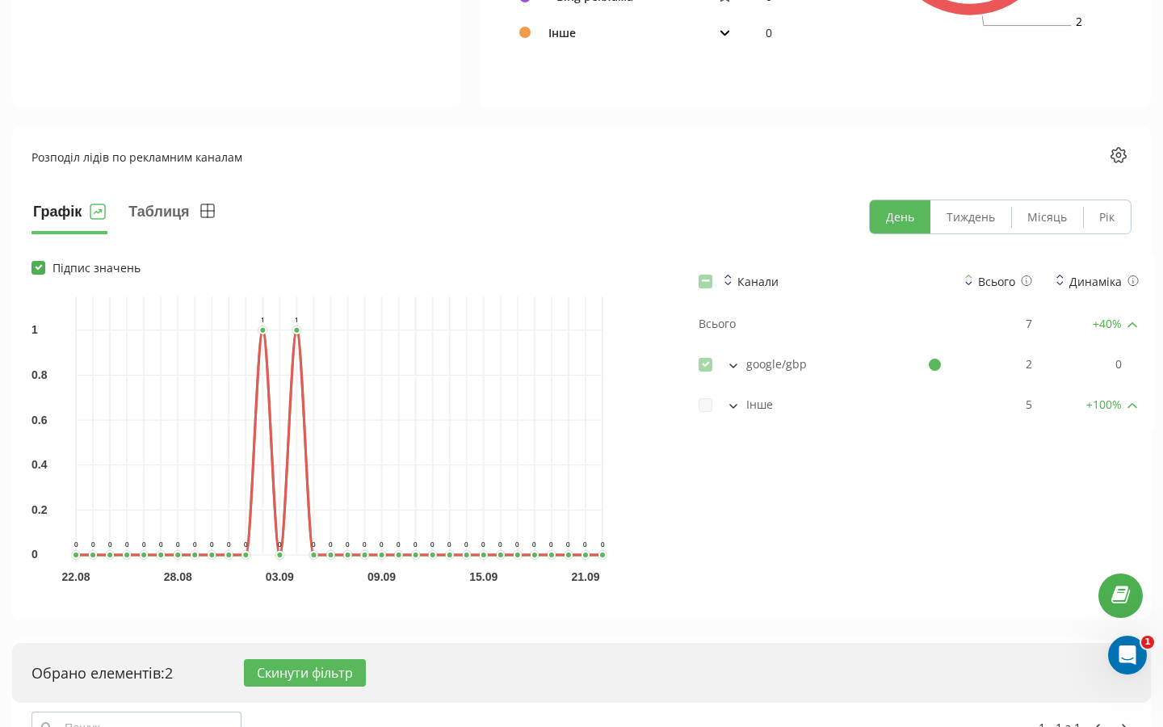
click at [881, 548] on div "Канали Всього Динаміка Всього 7 + 40 % google/gbp 2 0 Інше 5 + 100 %" at bounding box center [907, 425] width 448 height 339
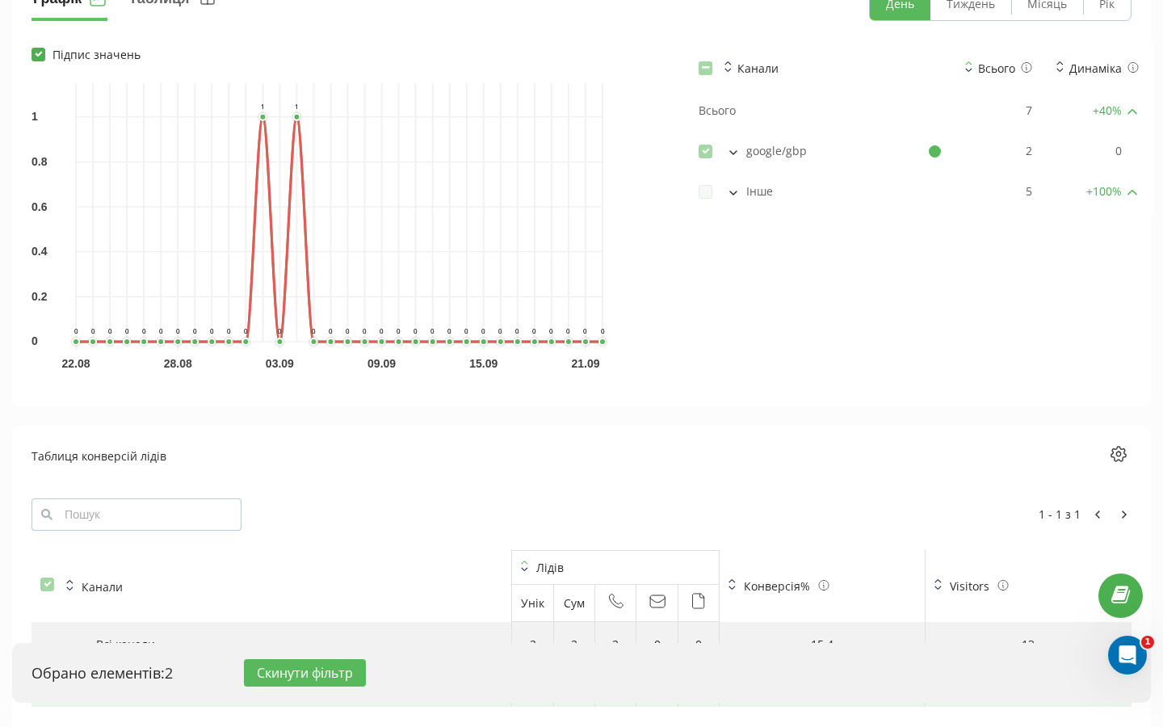
scroll to position [1400, 0]
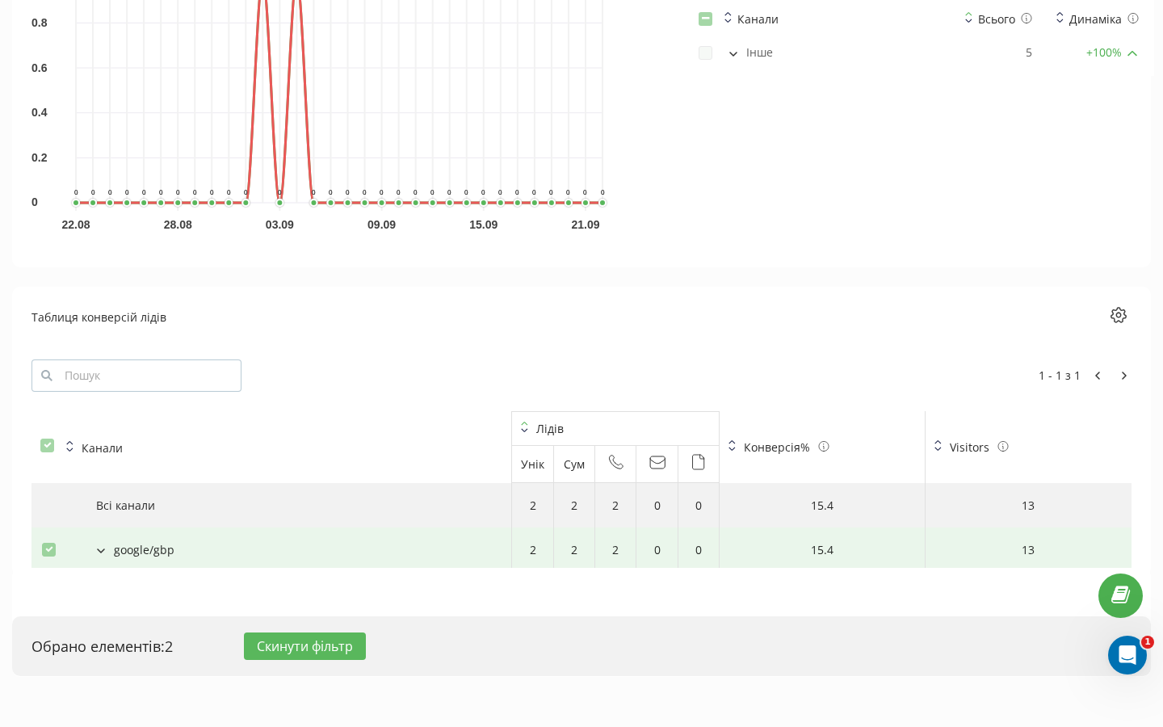
click at [335, 648] on button "Скинути фільтр" at bounding box center [305, 645] width 122 height 27
checkbox input "false"
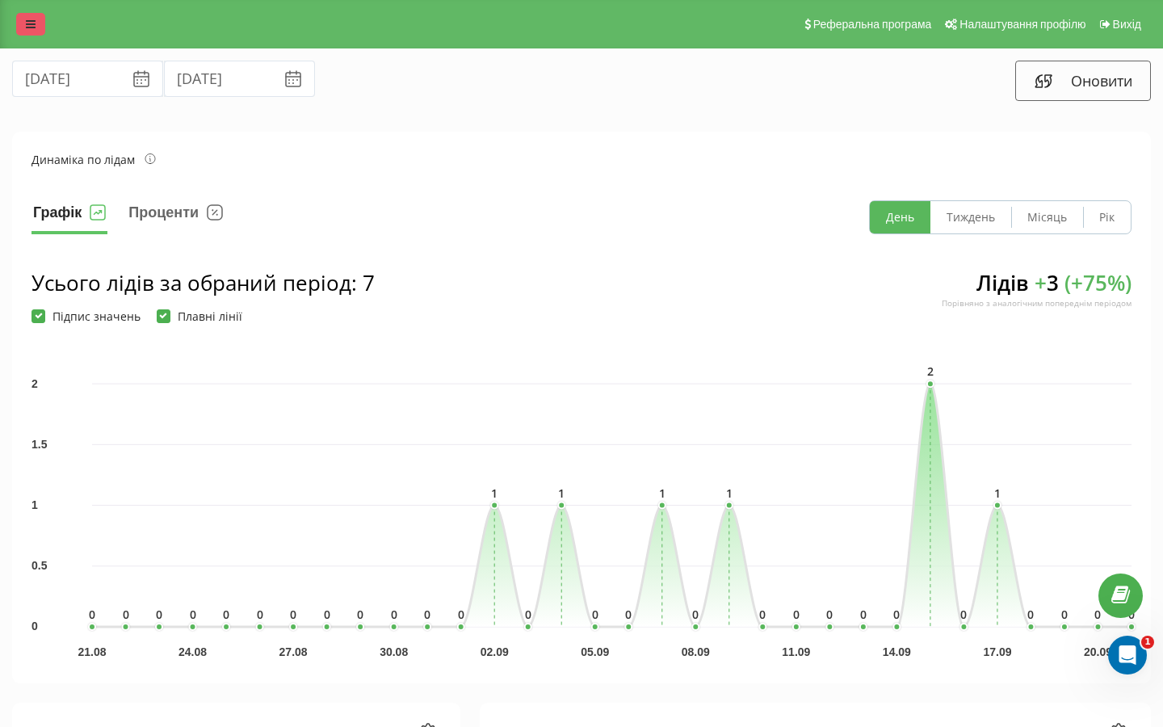
click at [25, 26] on link at bounding box center [30, 24] width 29 height 23
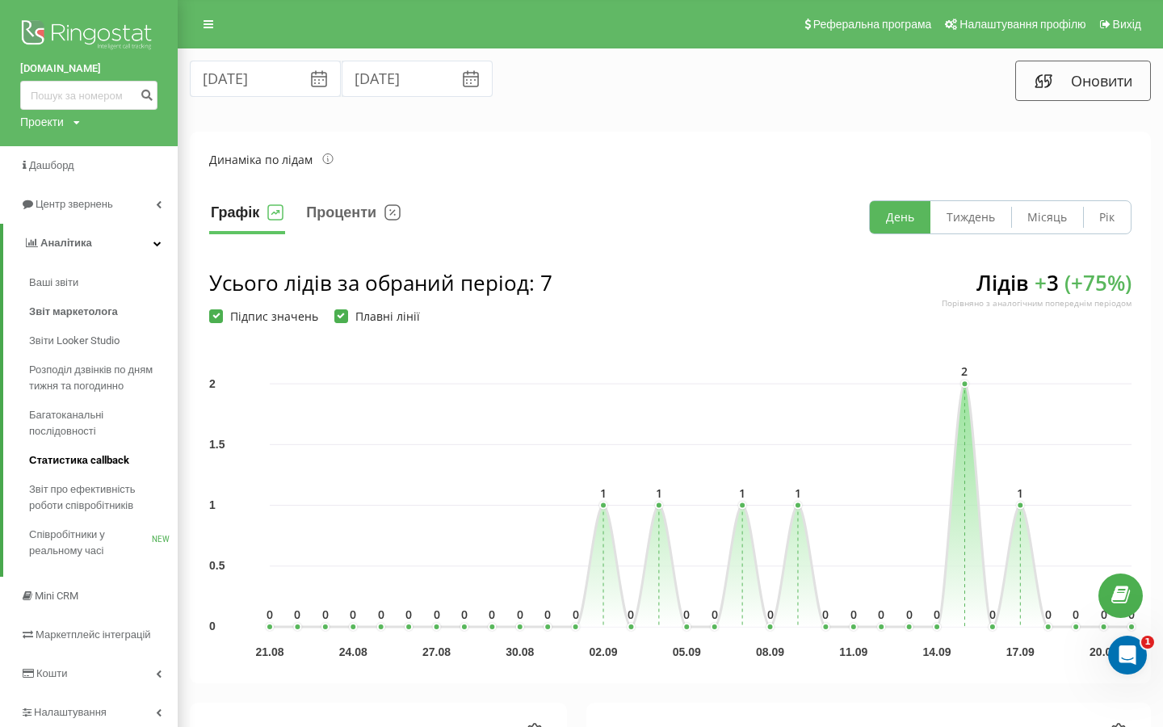
click at [83, 464] on span "Статистика callback" at bounding box center [79, 460] width 100 height 16
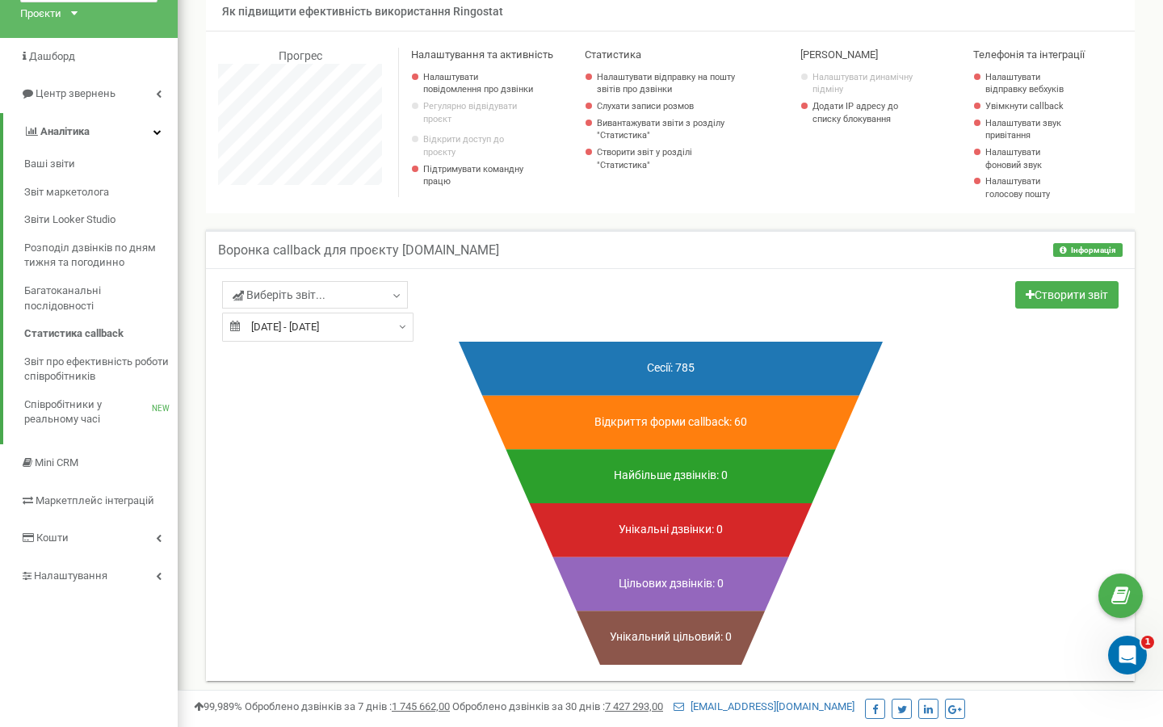
scroll to position [138, 0]
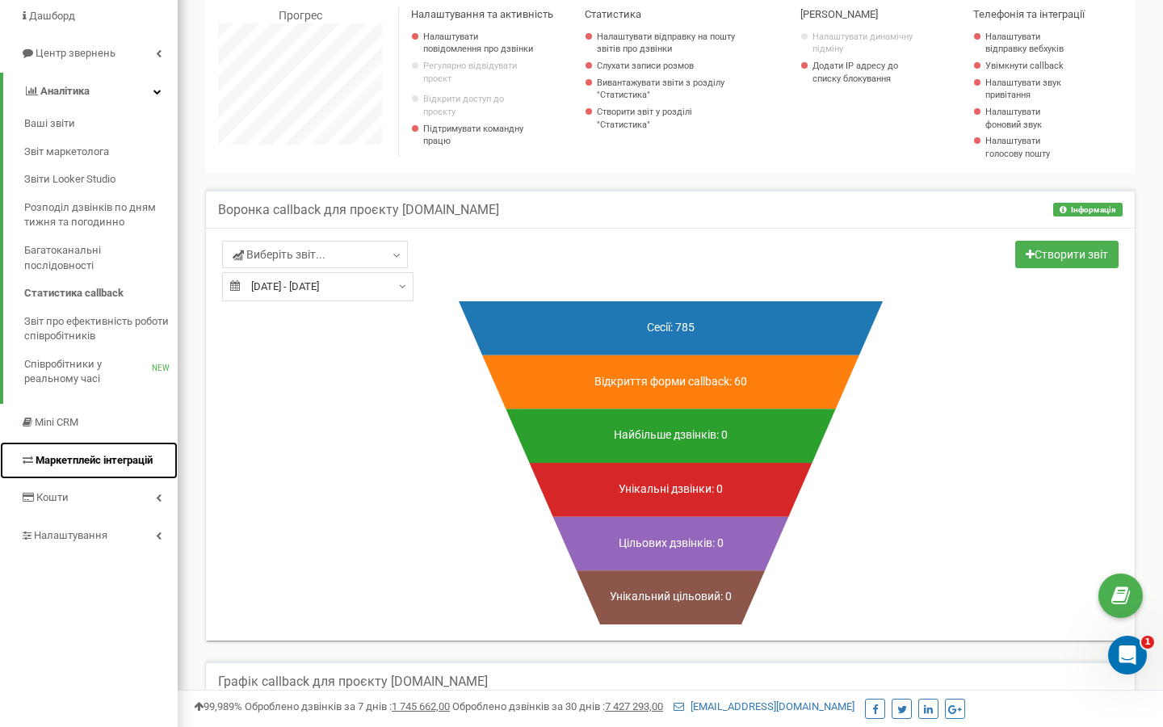
click at [123, 458] on span "Маркетплейс інтеграцій" at bounding box center [94, 460] width 117 height 12
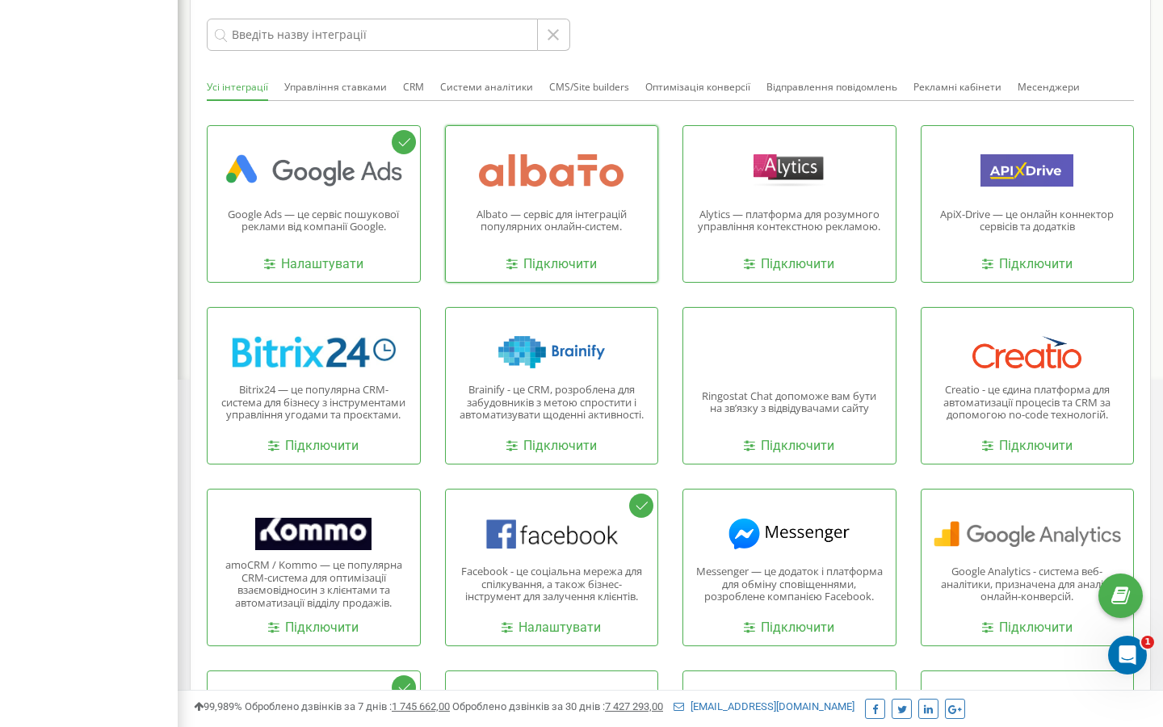
scroll to position [531, 0]
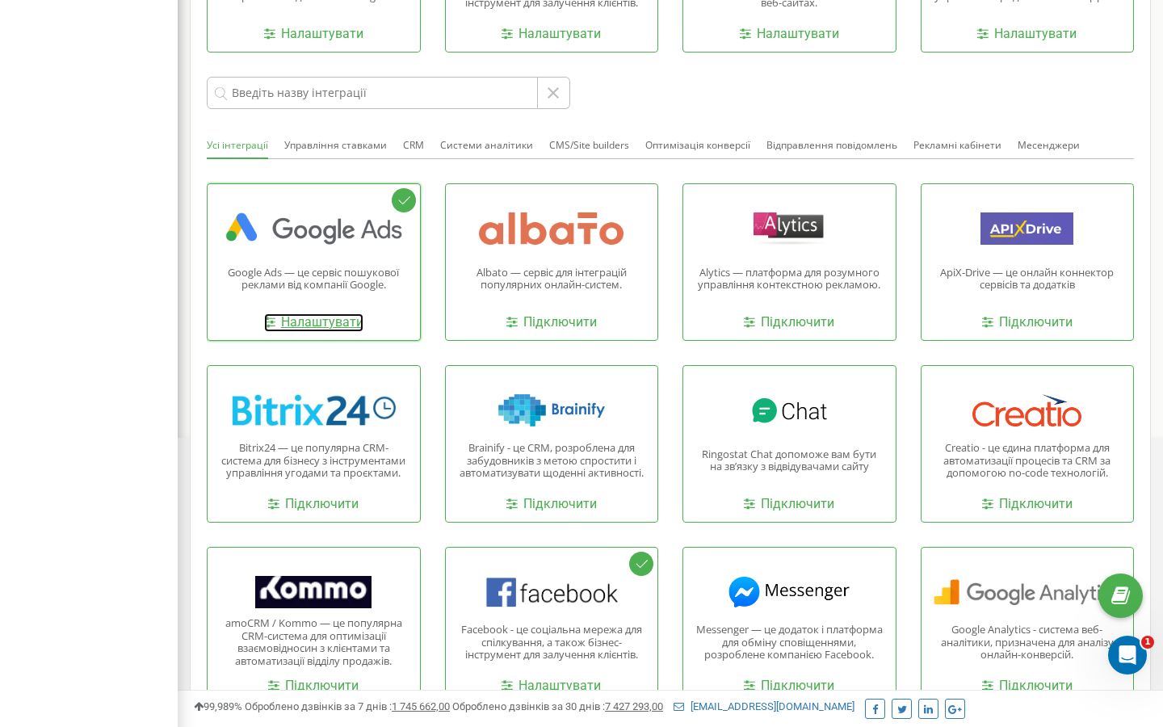
click at [342, 328] on link "Налаштувати" at bounding box center [313, 322] width 99 height 19
